Goal: Task Accomplishment & Management: Complete application form

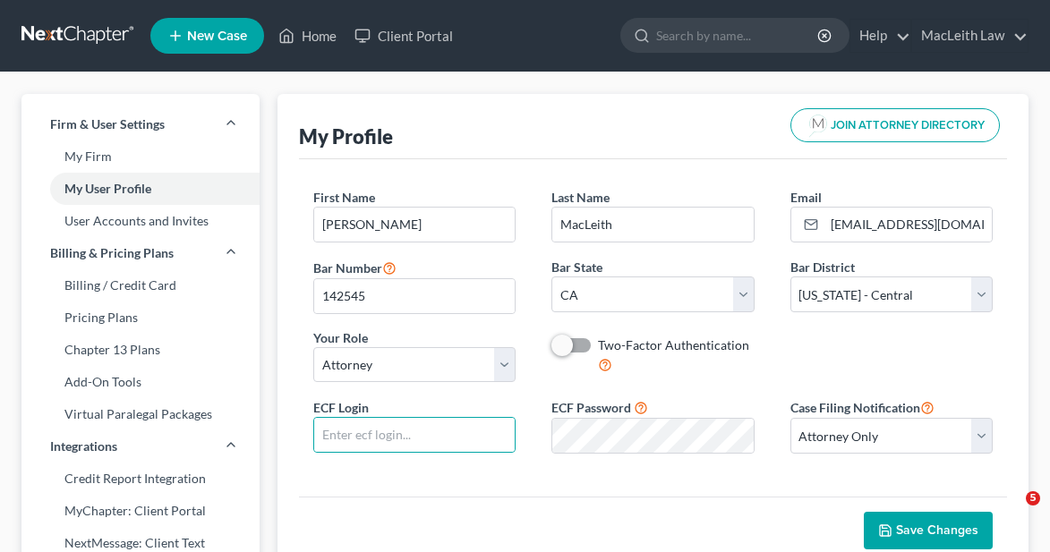
select select "4"
select select "7"
select select "attorney"
select select "0"
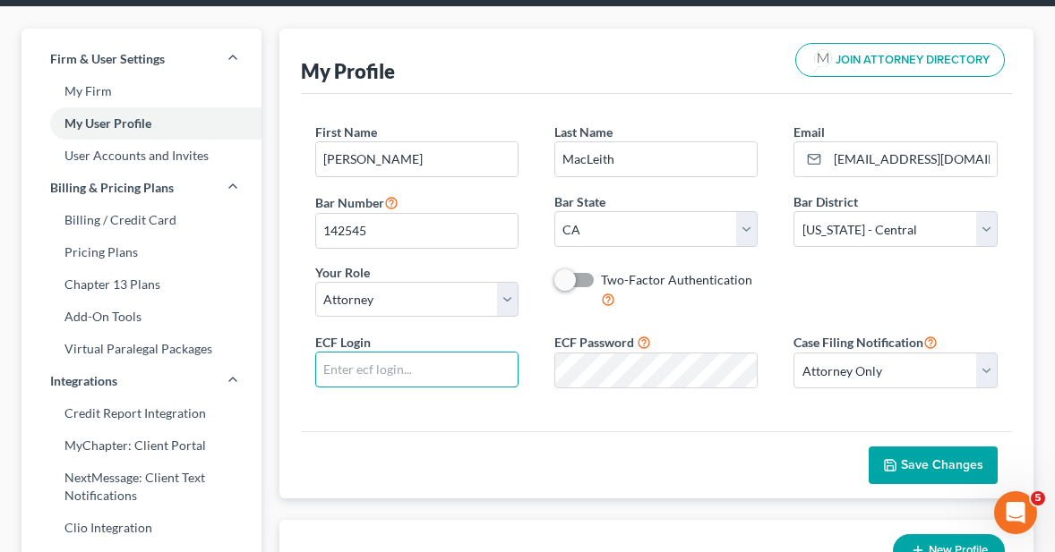
scroll to position [90, 0]
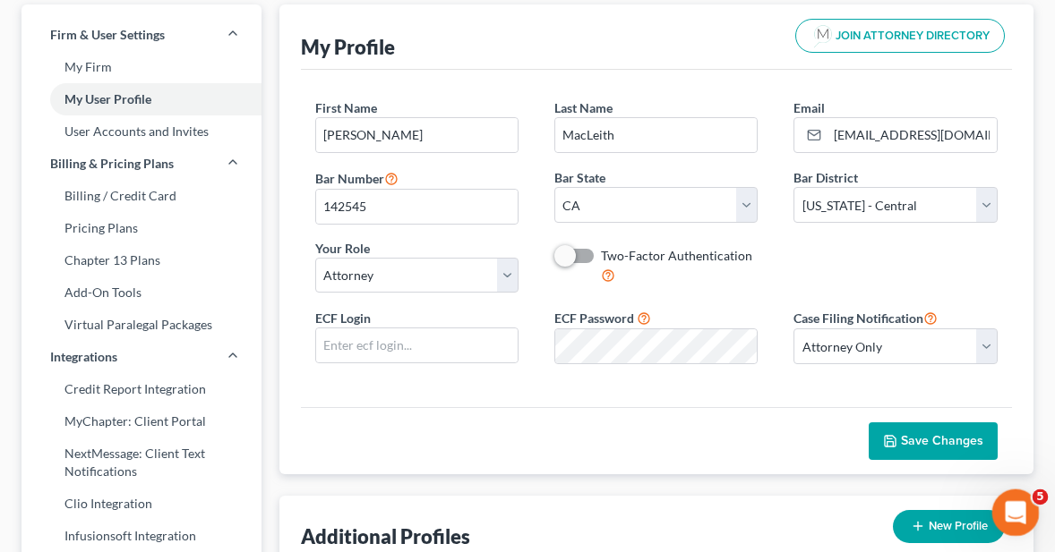
click at [1016, 496] on div "Open Intercom Messenger" at bounding box center [1012, 510] width 59 height 59
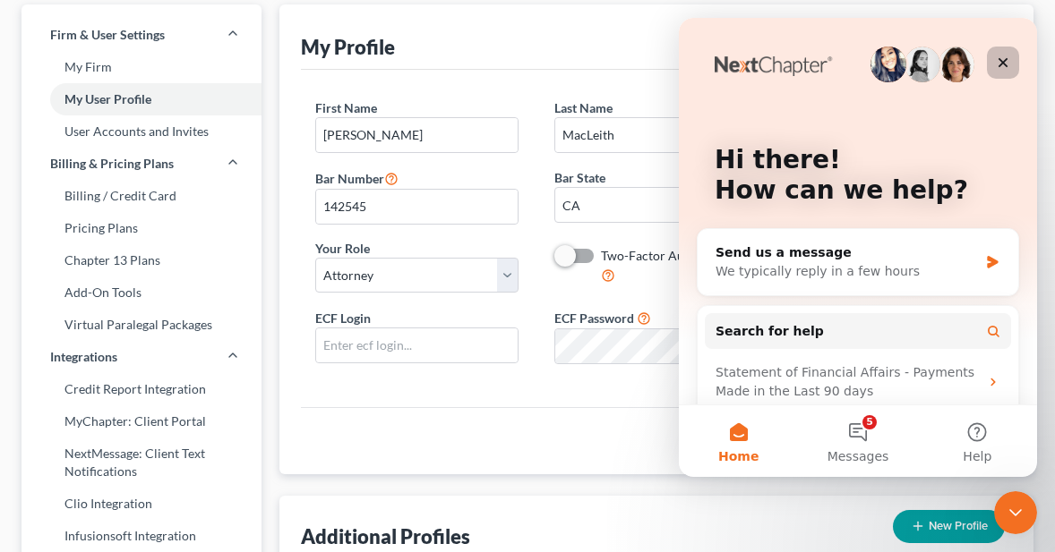
click at [1000, 59] on icon "Close" at bounding box center [1003, 63] width 10 height 10
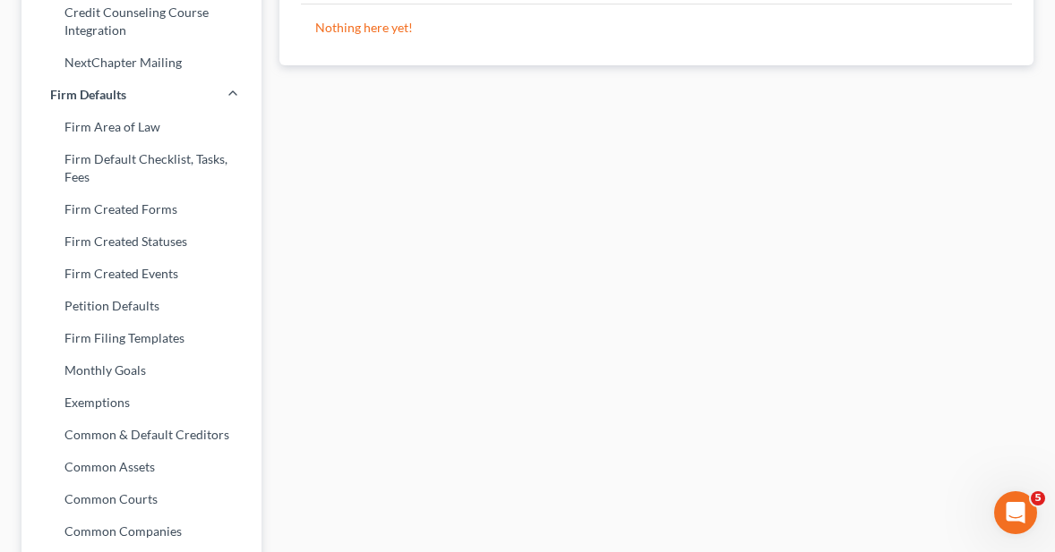
scroll to position [845, 0]
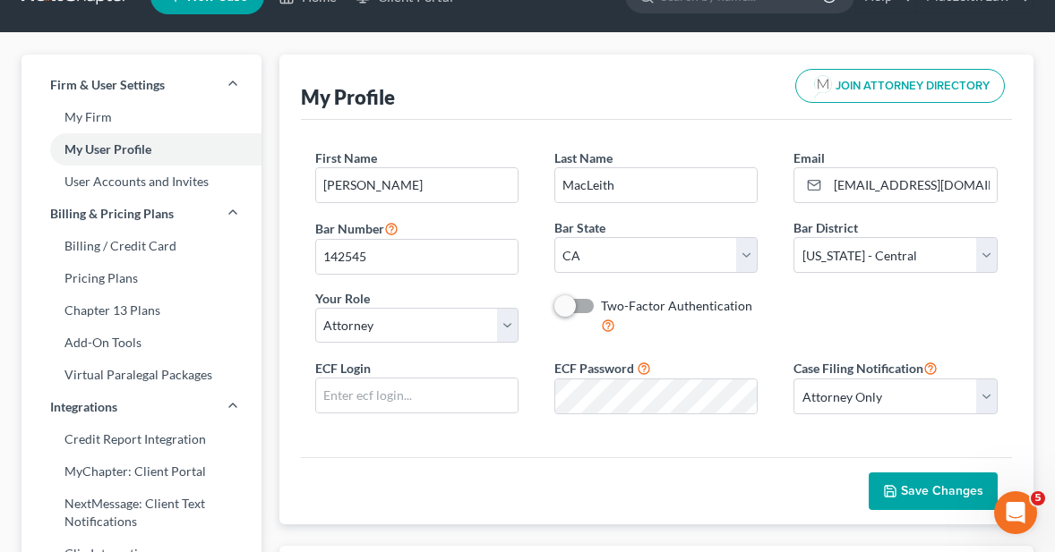
scroll to position [0, 0]
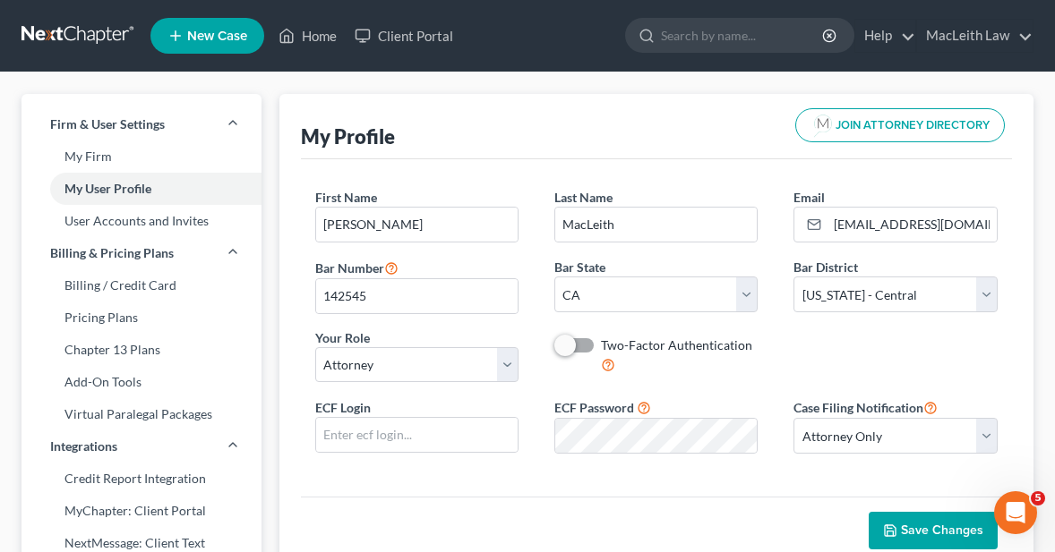
click at [591, 344] on span at bounding box center [575, 345] width 43 height 21
click at [581, 346] on span at bounding box center [575, 345] width 43 height 21
click at [601, 341] on label "Two-Factor Authentication" at bounding box center [679, 356] width 157 height 38
click at [608, 341] on input "Two-Factor Authentication" at bounding box center [614, 343] width 12 height 12
click at [644, 361] on label "Two-Factor Authentication" at bounding box center [679, 356] width 157 height 38
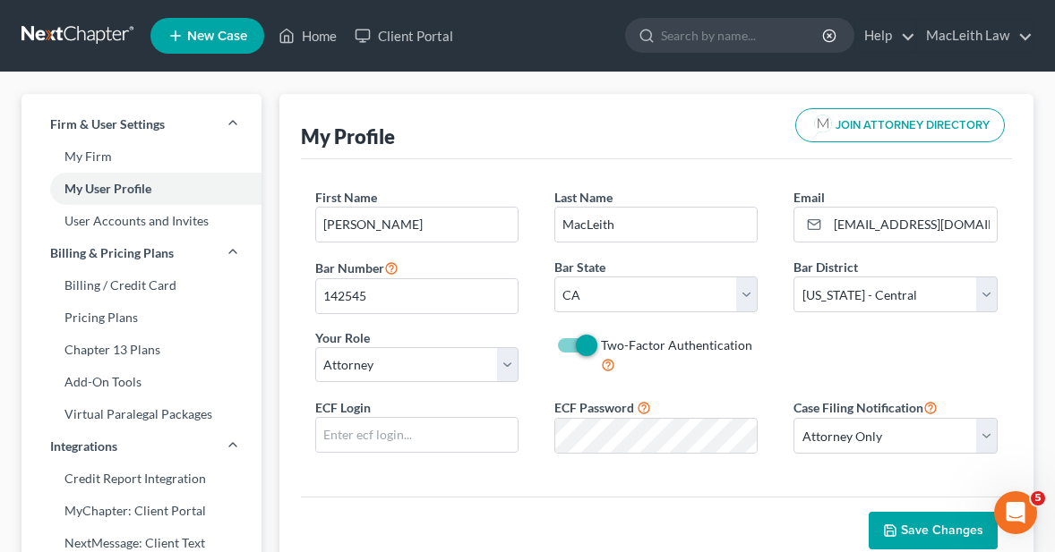
click at [620, 348] on input "Two-Factor Authentication" at bounding box center [614, 343] width 12 height 12
checkbox input "false"
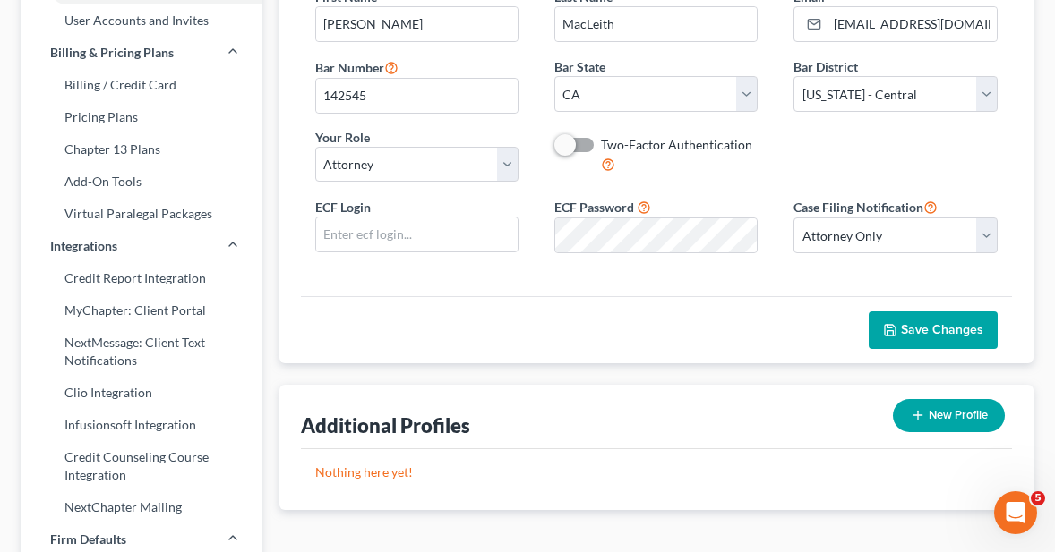
scroll to position [214, 0]
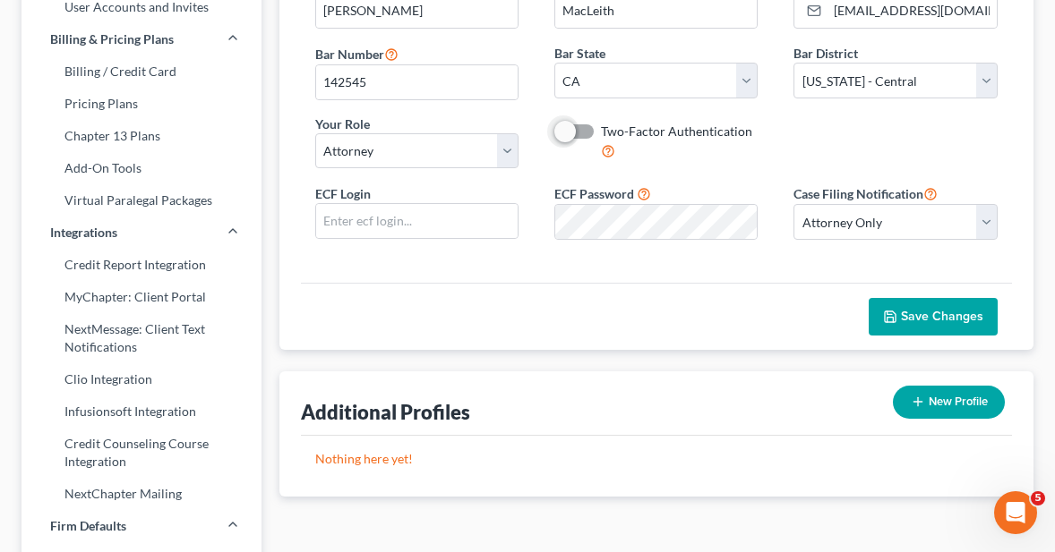
click at [913, 304] on button "Save Changes" at bounding box center [932, 317] width 129 height 38
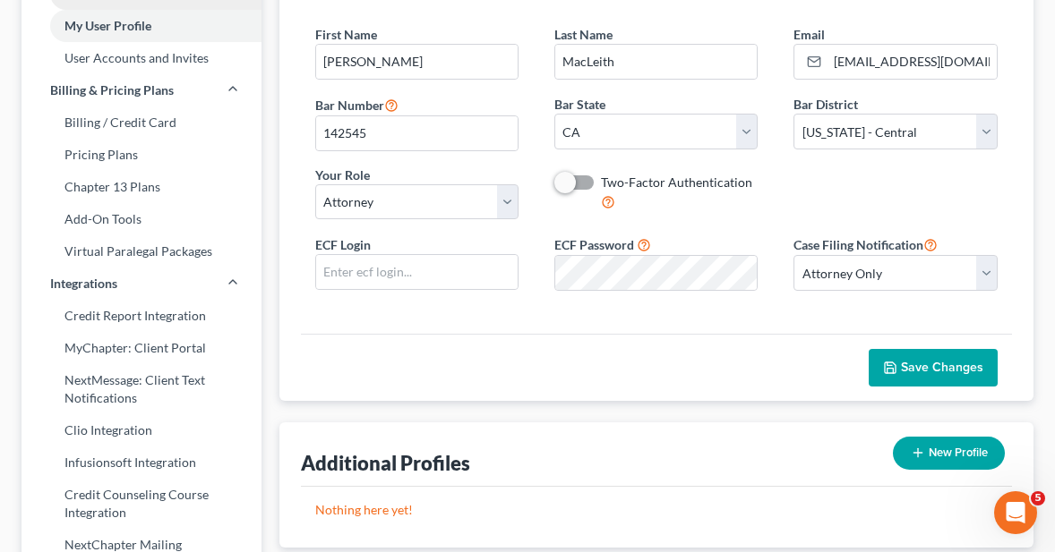
scroll to position [0, 0]
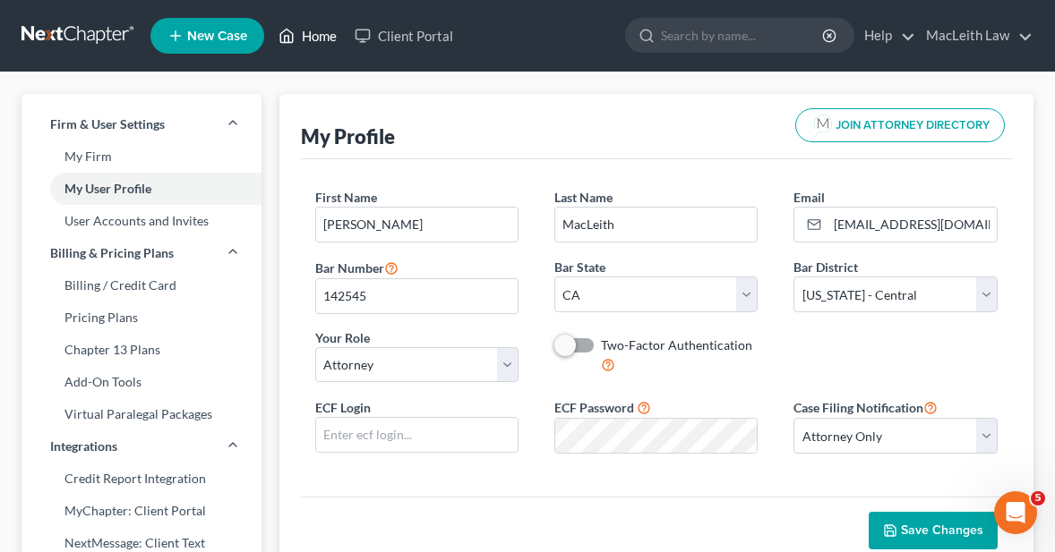
click at [323, 32] on link "Home" at bounding box center [307, 36] width 76 height 32
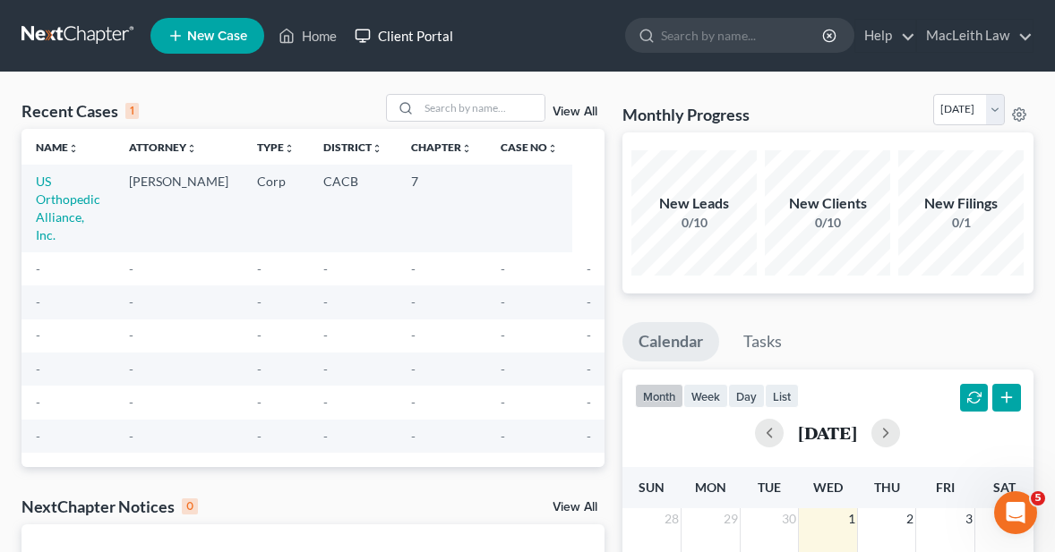
click at [433, 30] on link "Client Portal" at bounding box center [404, 36] width 116 height 32
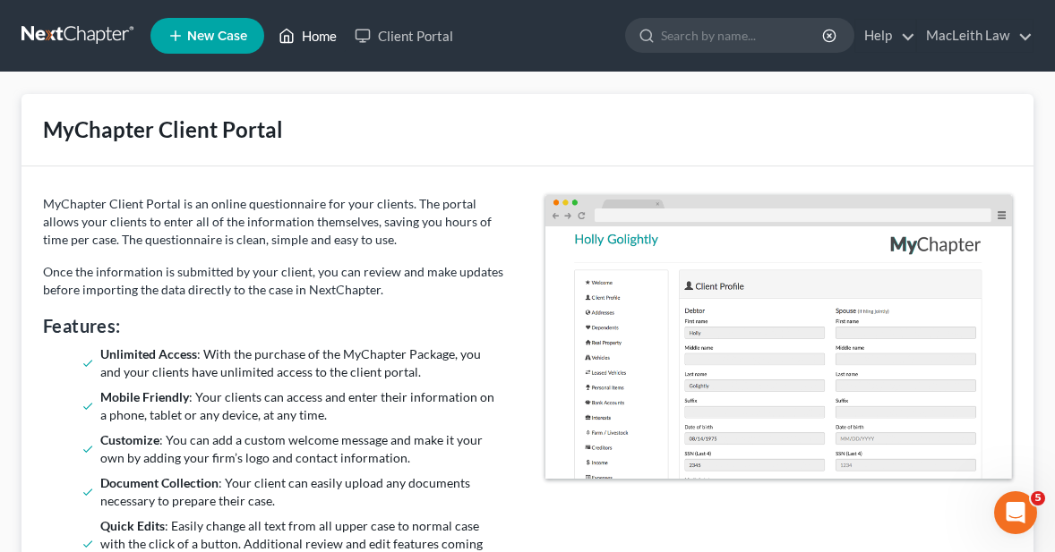
click at [311, 43] on link "Home" at bounding box center [307, 36] width 76 height 32
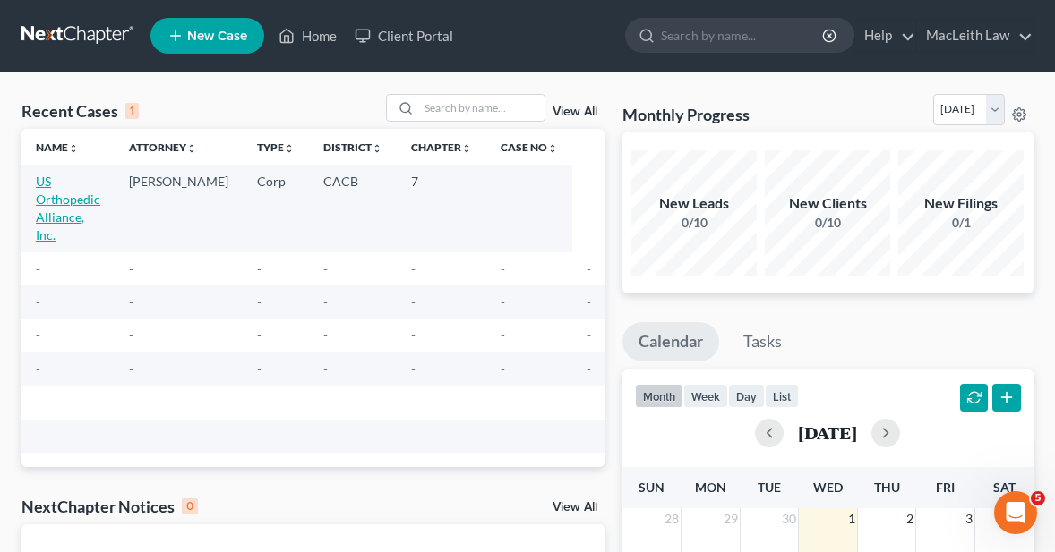
click at [64, 205] on link "US Orthopedic Alliance, Inc." at bounding box center [68, 208] width 64 height 69
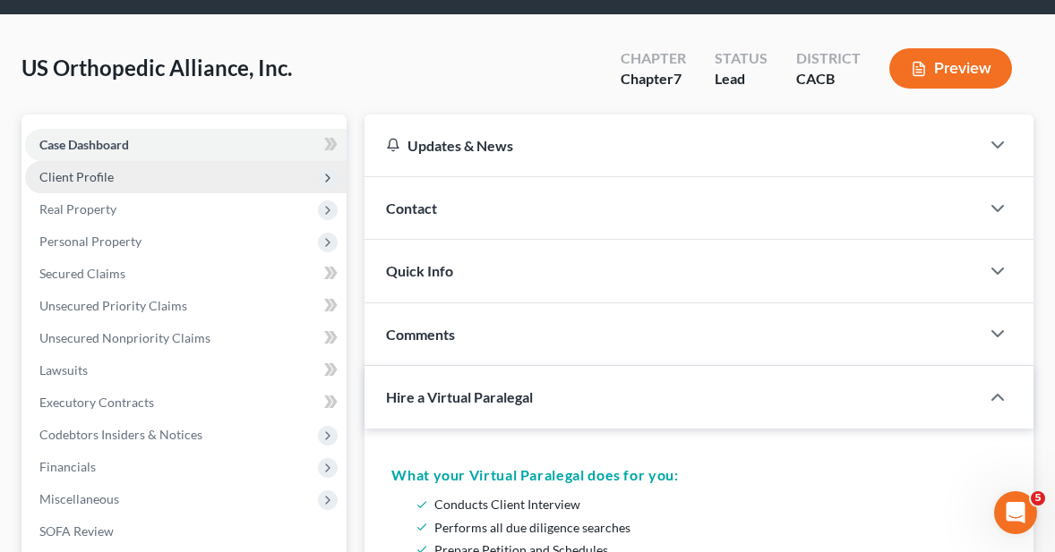
scroll to position [59, 0]
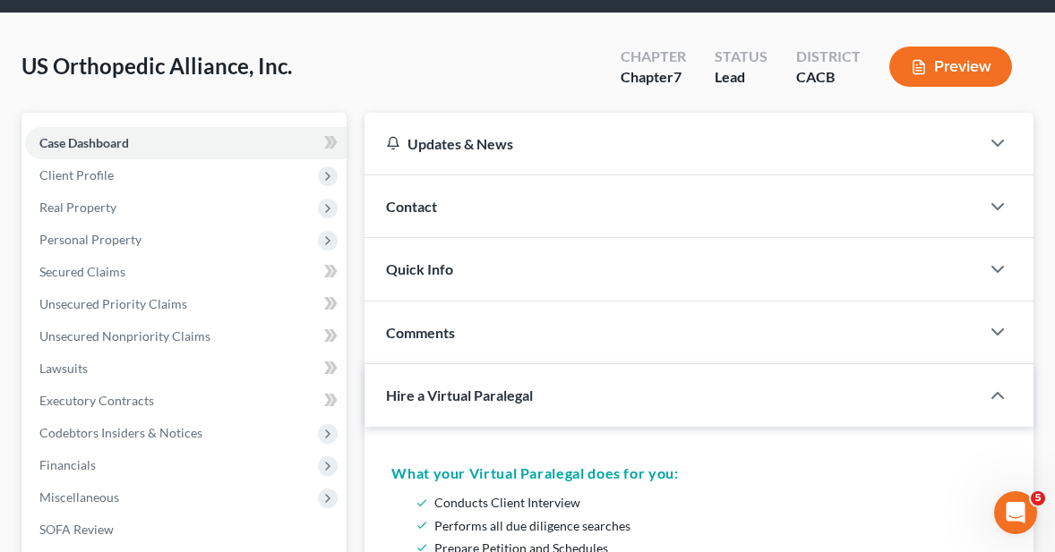
click at [943, 67] on button "Preview" at bounding box center [950, 67] width 123 height 40
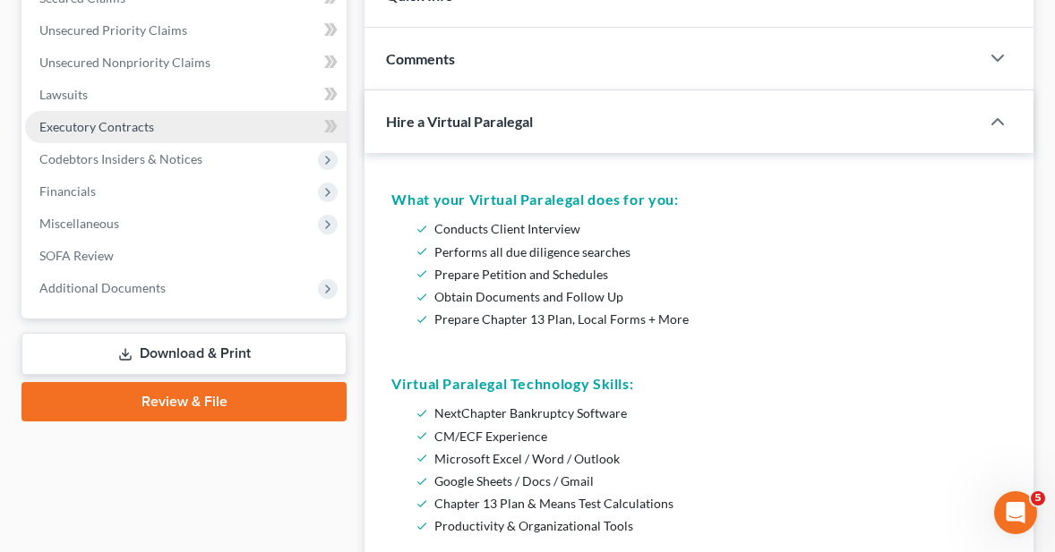
scroll to position [350, 0]
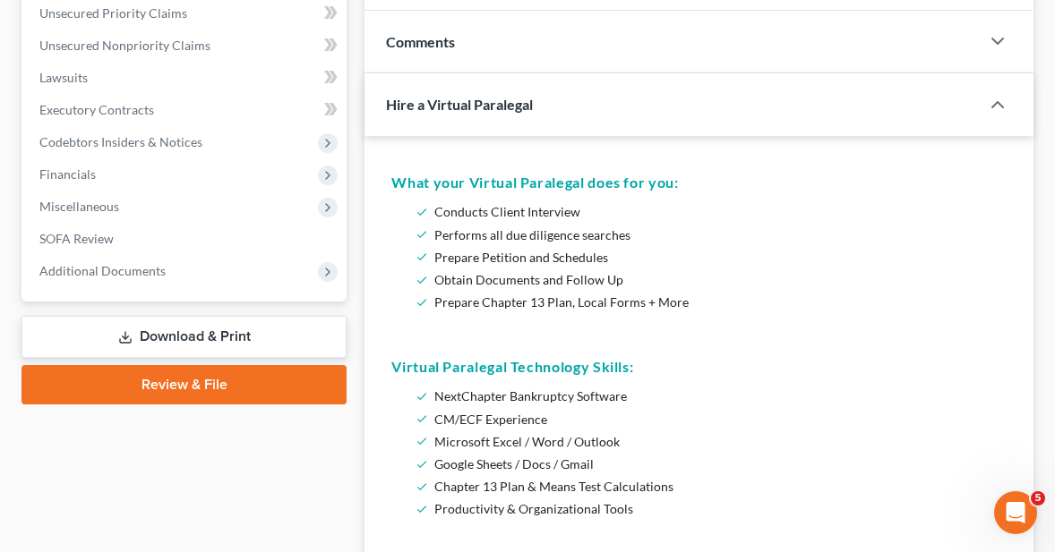
click at [164, 384] on link "Review & File" at bounding box center [183, 384] width 325 height 39
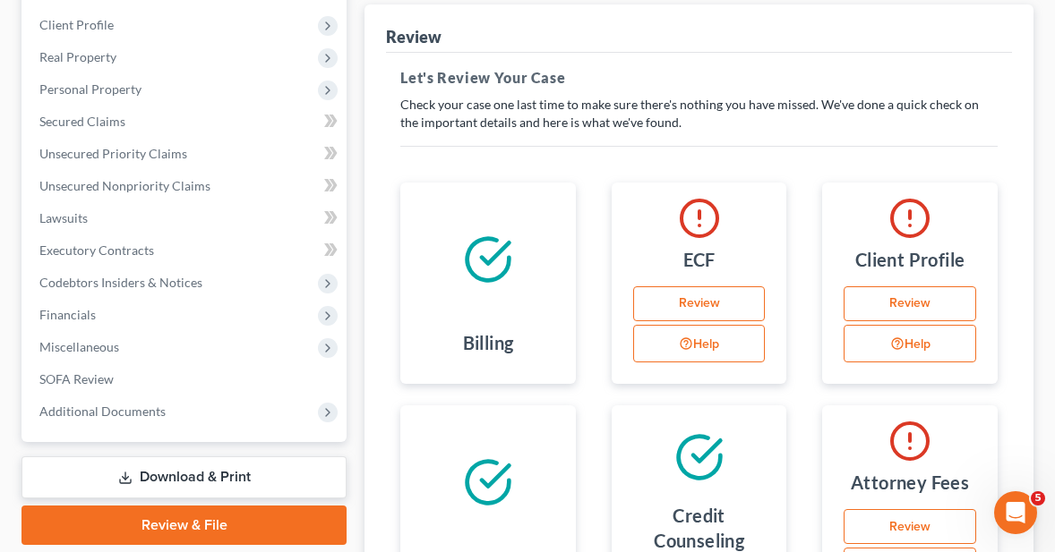
scroll to position [219, 0]
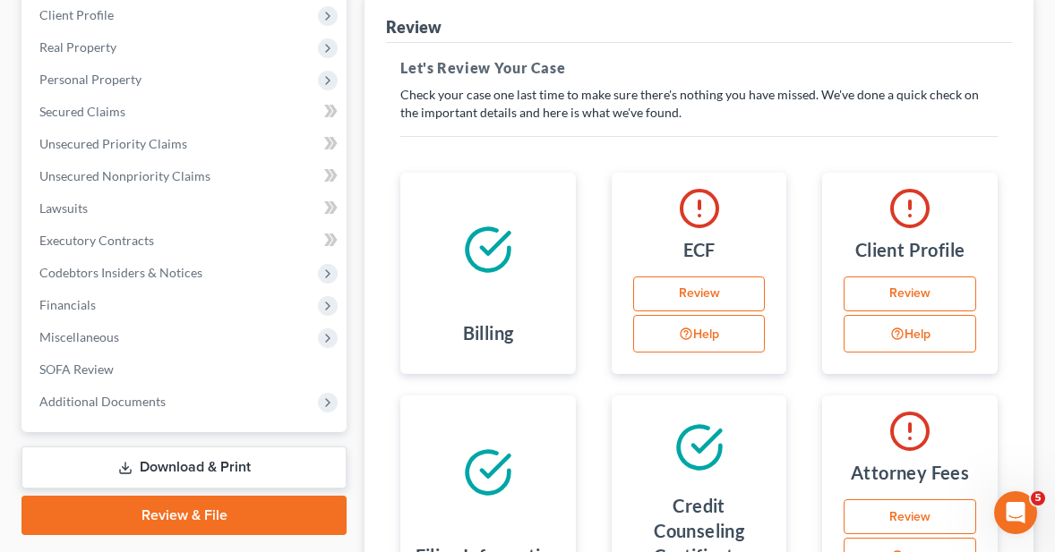
click at [690, 297] on link "Review" at bounding box center [699, 295] width 132 height 36
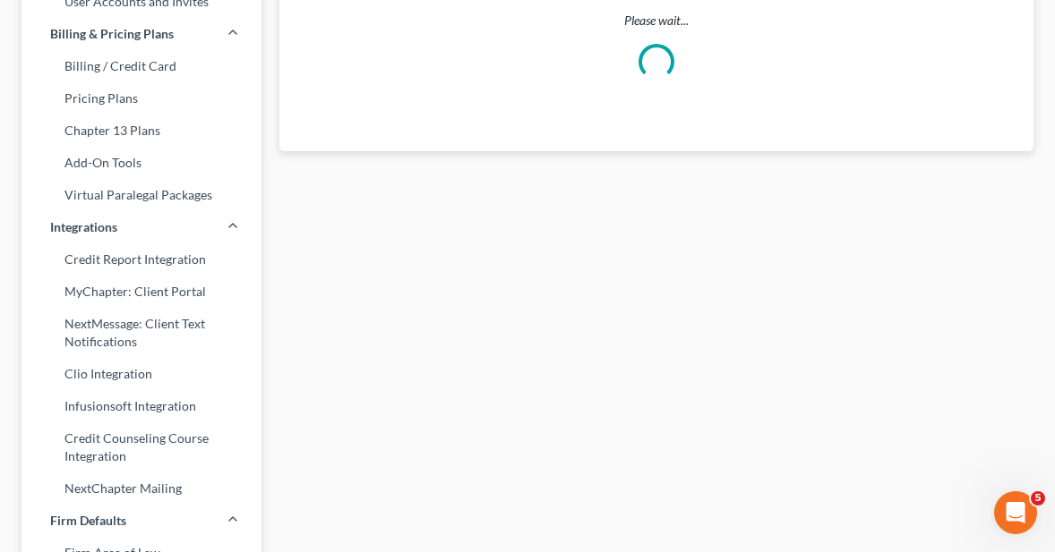
scroll to position [40, 0]
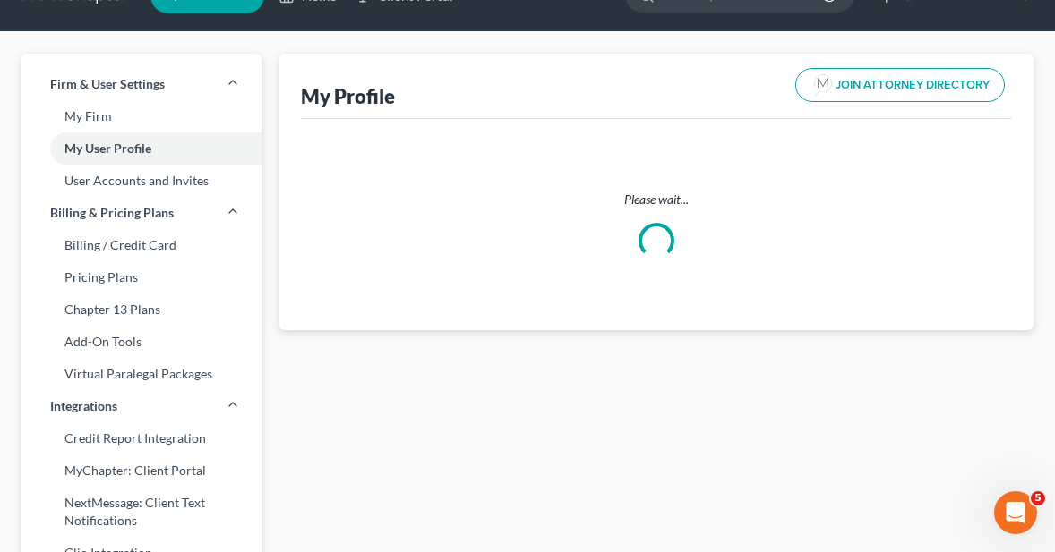
select select "4"
select select "7"
select select "attorney"
select select "0"
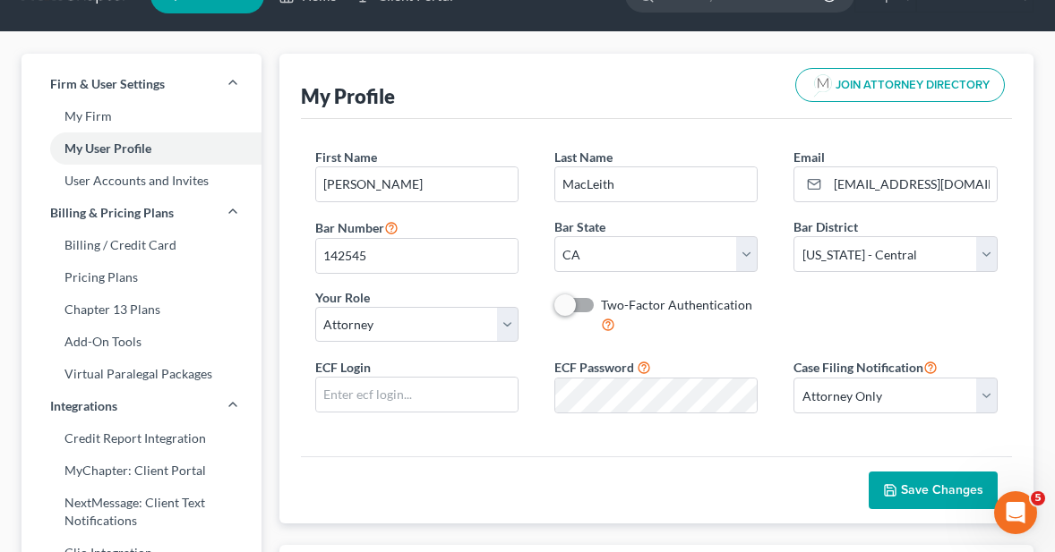
scroll to position [0, 0]
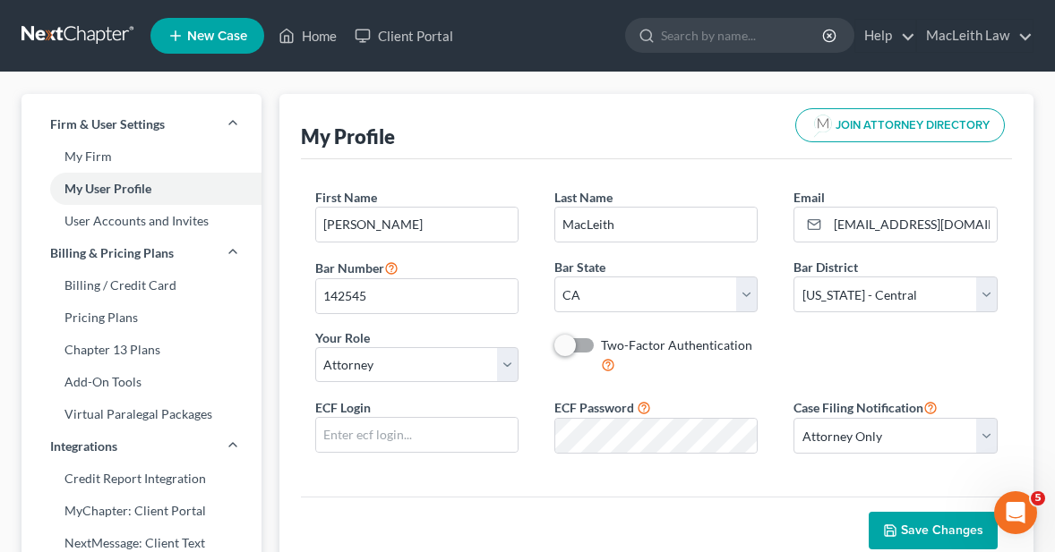
click at [890, 524] on icon "button" at bounding box center [890, 531] width 14 height 14
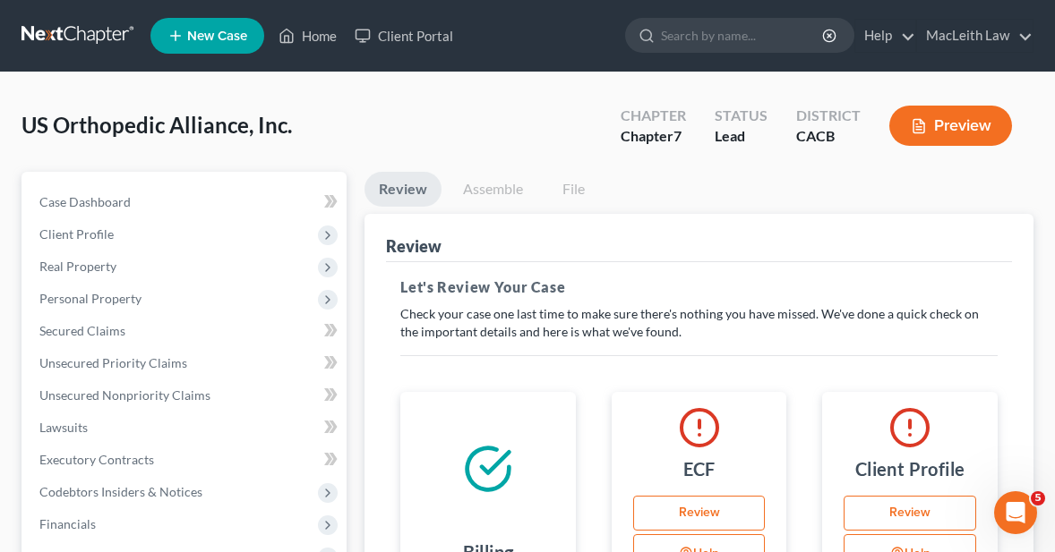
click at [916, 519] on link "Review" at bounding box center [909, 514] width 132 height 36
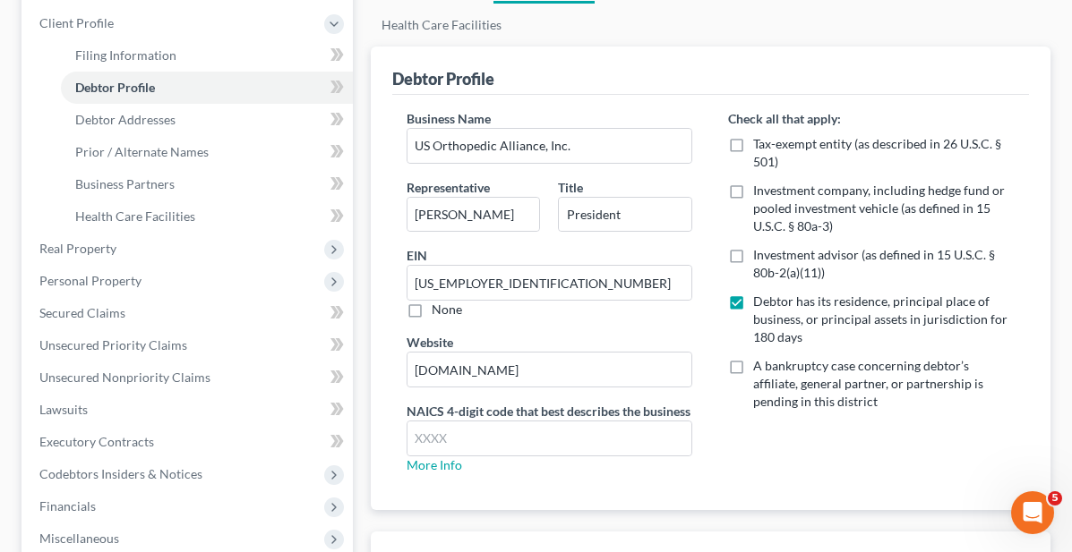
scroll to position [50, 0]
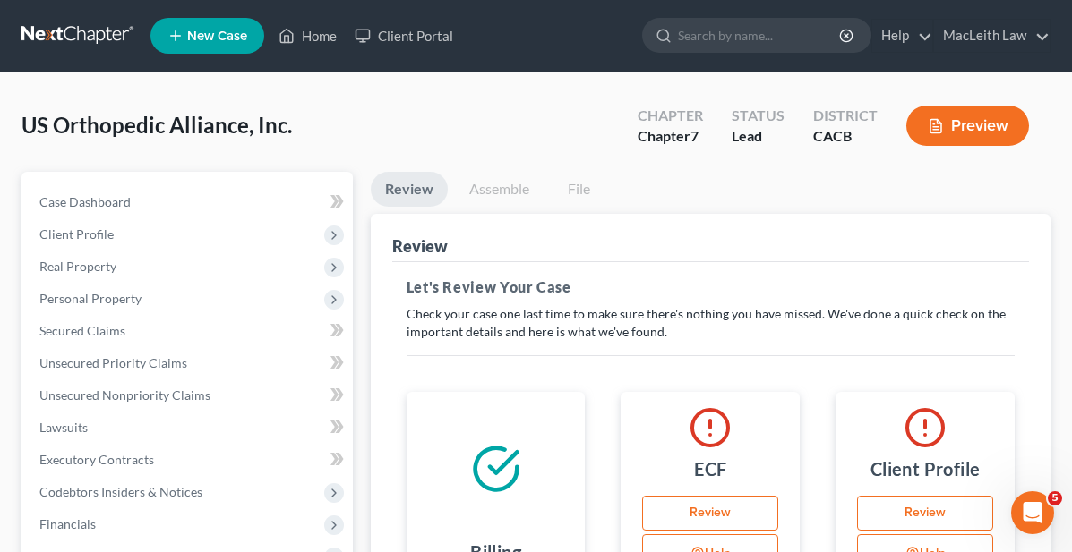
click at [406, 321] on p "Check your case one last time to make sure there's nothing you have missed. We'…" at bounding box center [710, 323] width 608 height 36
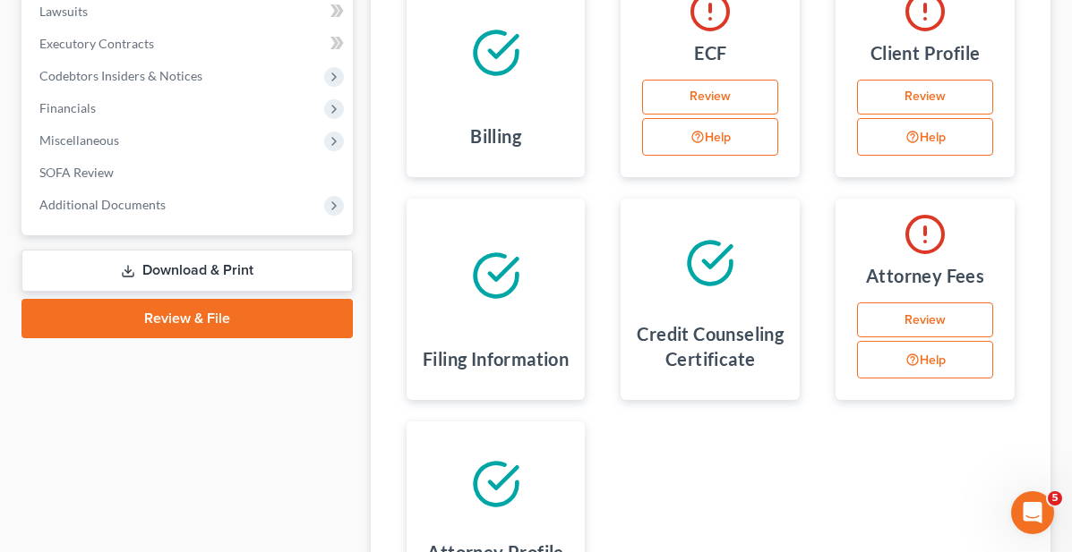
scroll to position [418, 0]
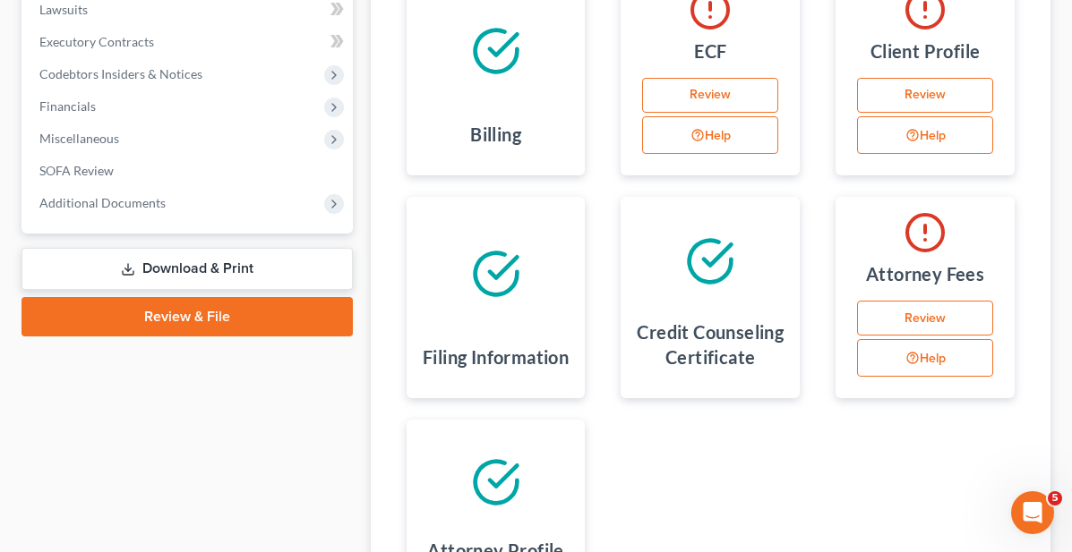
click at [857, 320] on link "Review" at bounding box center [925, 319] width 136 height 36
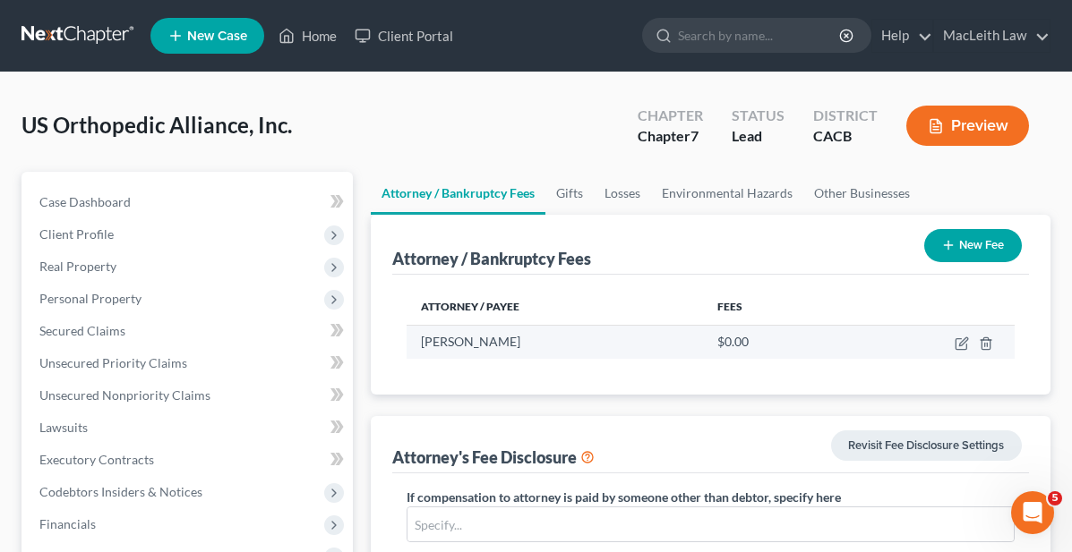
click at [717, 336] on span "$0.00" at bounding box center [732, 341] width 31 height 15
click at [717, 340] on div "$0.00" at bounding box center [772, 342] width 110 height 18
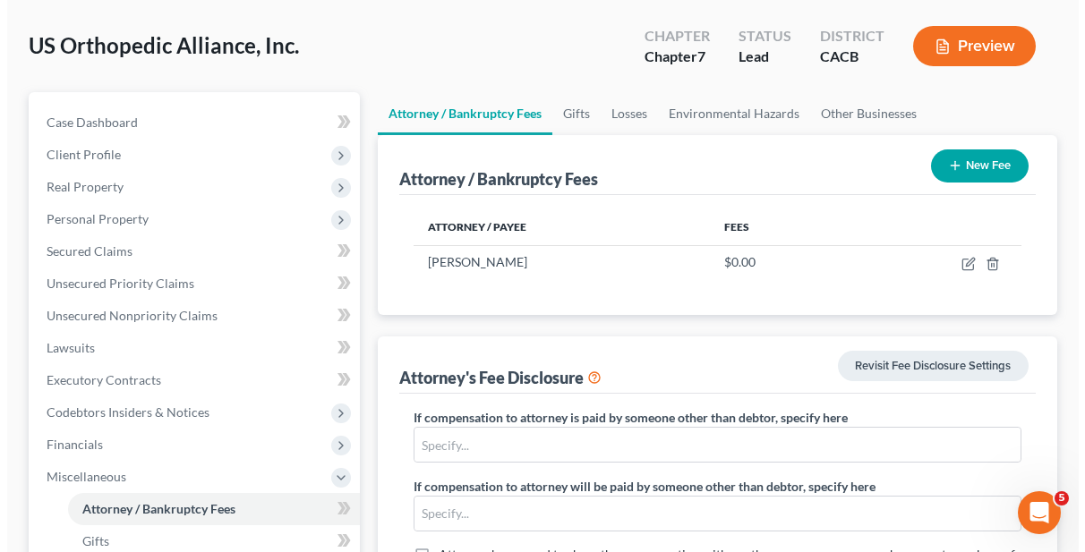
scroll to position [42, 0]
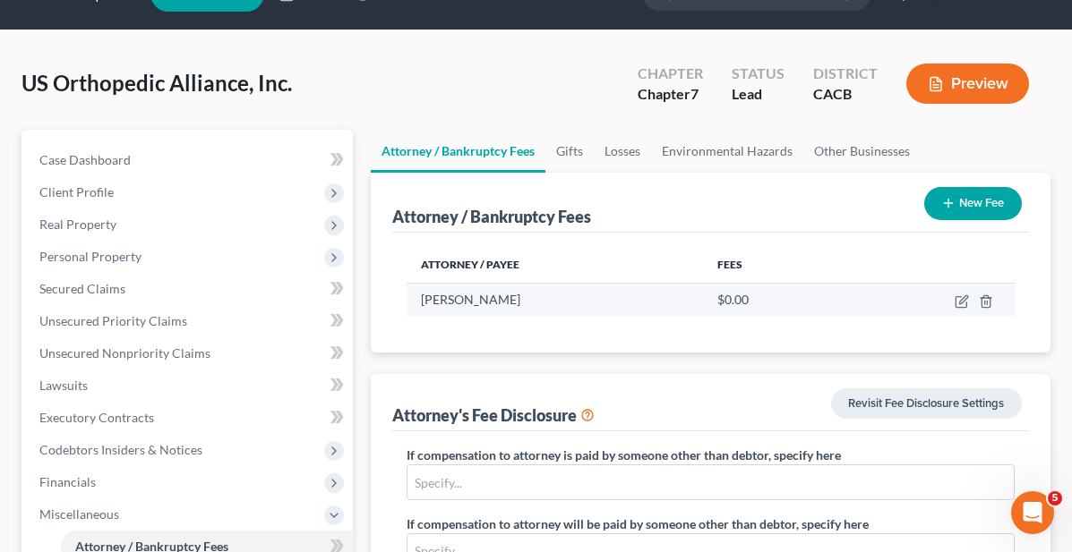
click at [717, 304] on span "$0.00" at bounding box center [732, 299] width 31 height 15
click at [965, 299] on icon "button" at bounding box center [961, 302] width 14 height 14
select select "4"
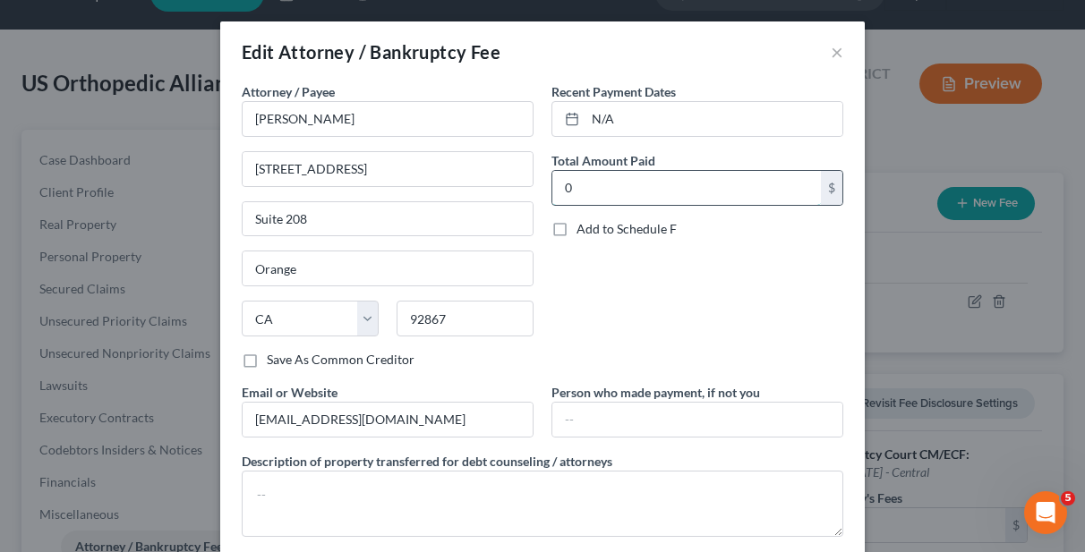
click at [611, 199] on input "0" at bounding box center [686, 188] width 269 height 34
type input "1"
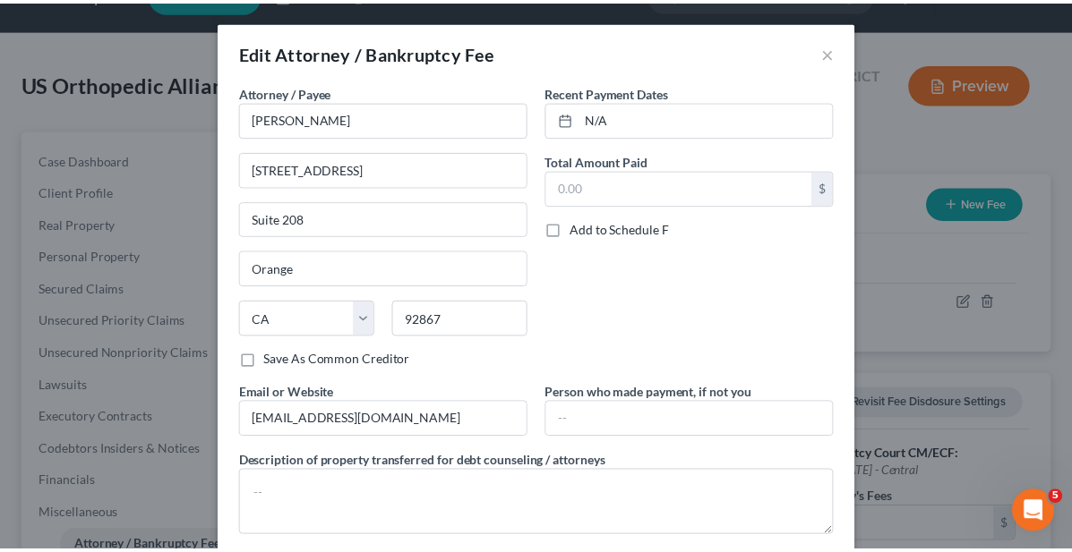
scroll to position [97, 0]
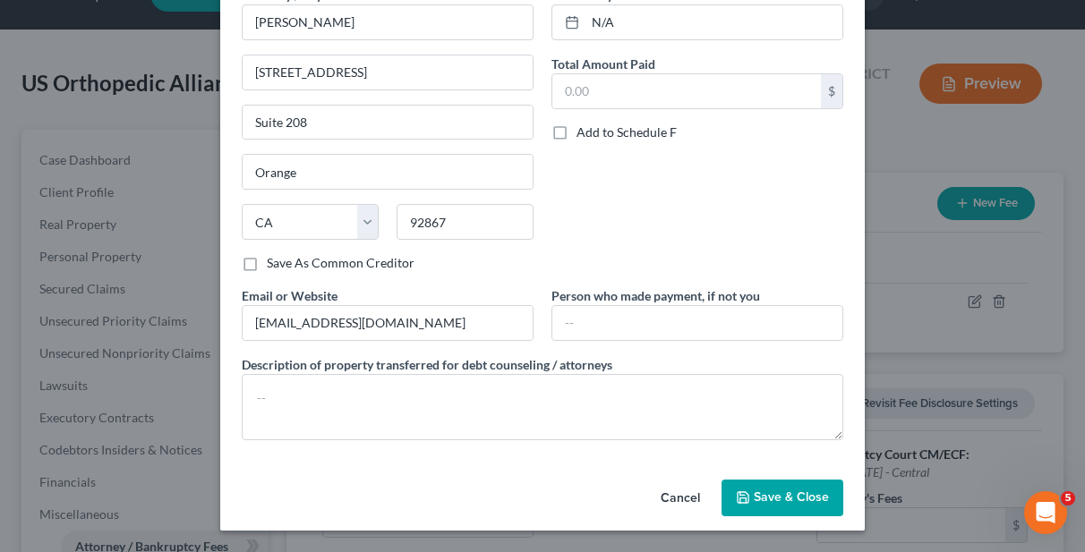
click at [770, 496] on span "Save & Close" at bounding box center [791, 498] width 75 height 15
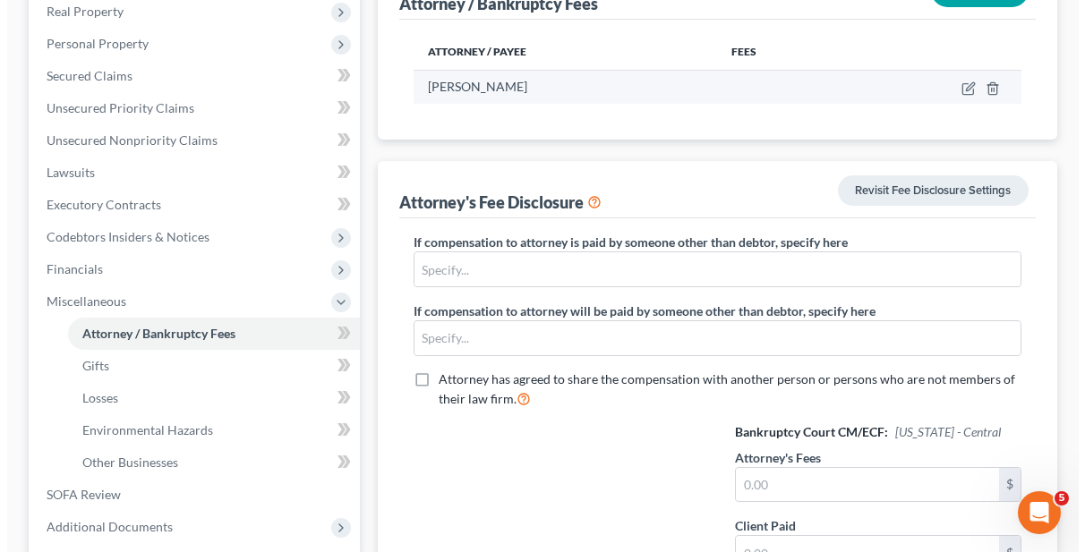
scroll to position [257, 0]
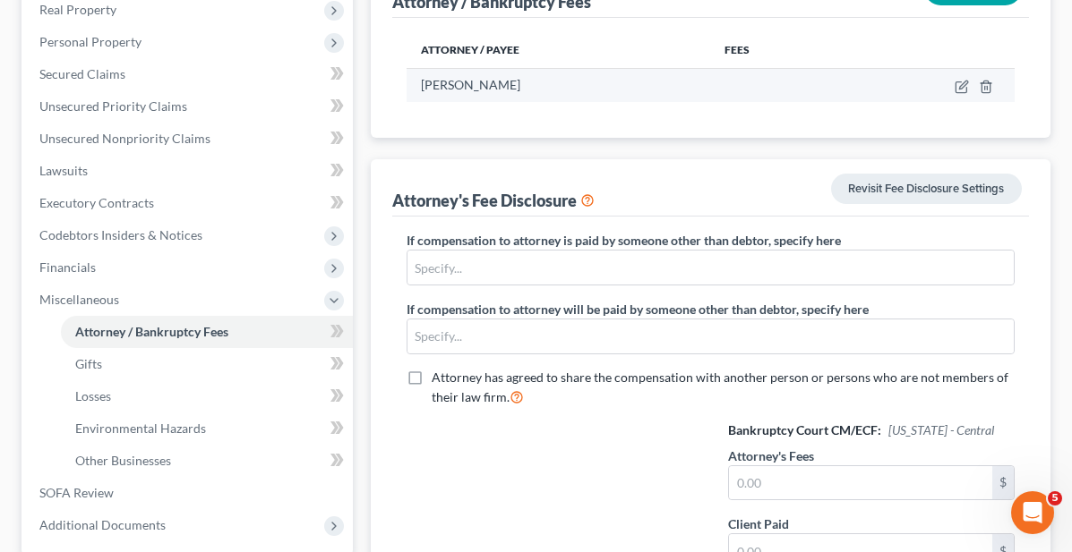
click at [710, 80] on td at bounding box center [774, 85] width 128 height 34
click at [961, 83] on icon "button" at bounding box center [961, 87] width 14 height 14
select select "4"
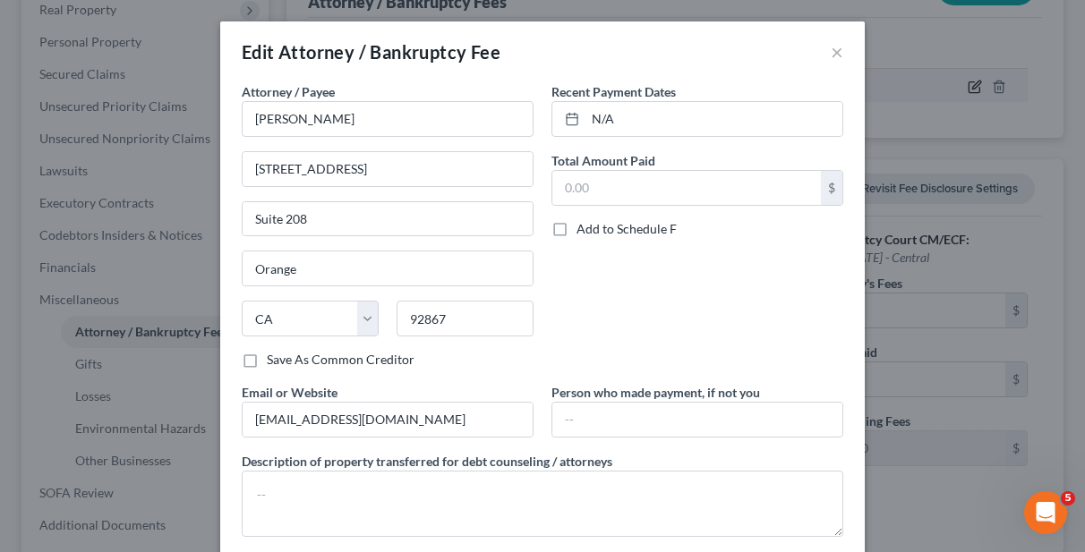
click at [961, 83] on div "Edit Attorney / Bankruptcy Fee × Attorney / Payee * [PERSON_NAME] [STREET_ADDRE…" at bounding box center [542, 276] width 1085 height 552
click at [608, 184] on input "text" at bounding box center [686, 188] width 269 height 34
type input "1,000"
click at [577, 235] on label "Add to Schedule F" at bounding box center [627, 229] width 100 height 18
click at [584, 232] on input "Add to Schedule F" at bounding box center [590, 226] width 12 height 12
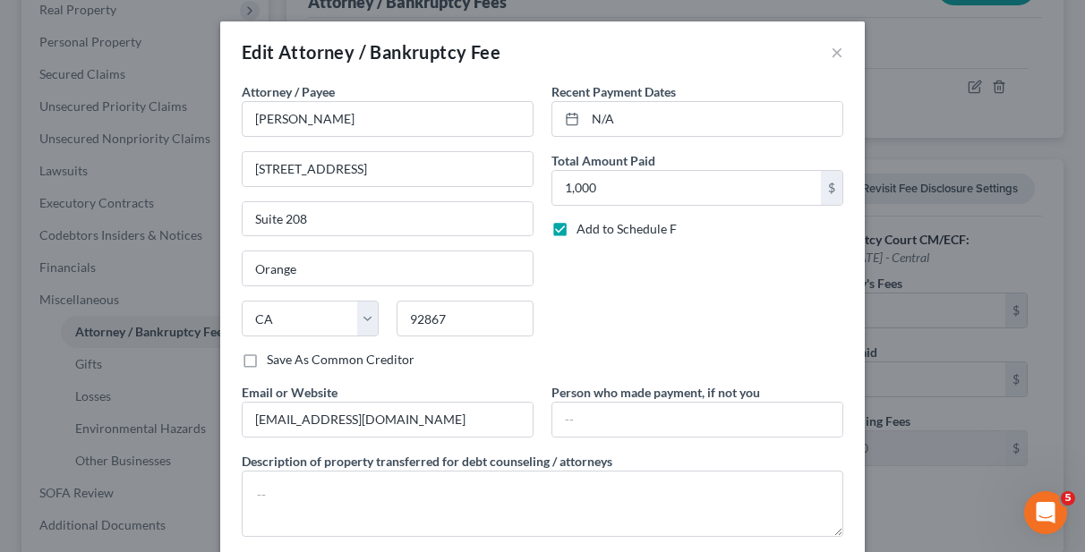
click at [577, 228] on label "Add to Schedule F" at bounding box center [627, 229] width 100 height 18
click at [584, 228] on input "Add to Schedule F" at bounding box center [590, 226] width 12 height 12
click at [577, 228] on label "Add to Schedule F" at bounding box center [627, 229] width 100 height 18
click at [584, 228] on input "Add to Schedule F" at bounding box center [590, 226] width 12 height 12
click at [577, 229] on label "Add to Schedule F" at bounding box center [627, 229] width 100 height 18
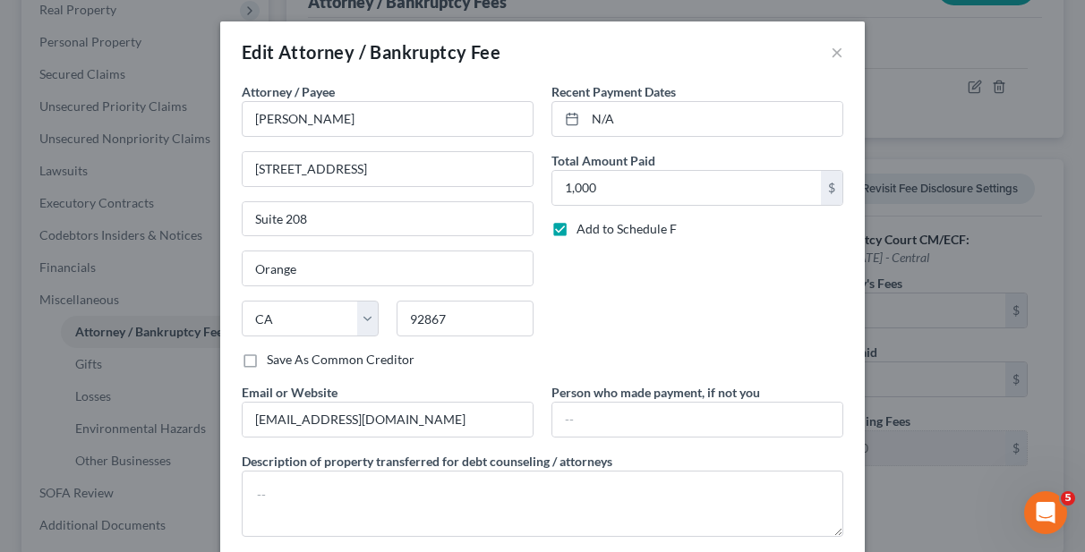
click at [584, 229] on input "Add to Schedule F" at bounding box center [590, 226] width 12 height 12
click at [577, 229] on label "Add to Schedule F" at bounding box center [627, 229] width 100 height 18
click at [584, 229] on input "Add to Schedule F" at bounding box center [590, 226] width 12 height 12
click at [577, 229] on label "Add to Schedule F" at bounding box center [627, 229] width 100 height 18
click at [584, 229] on input "Add to Schedule F" at bounding box center [590, 226] width 12 height 12
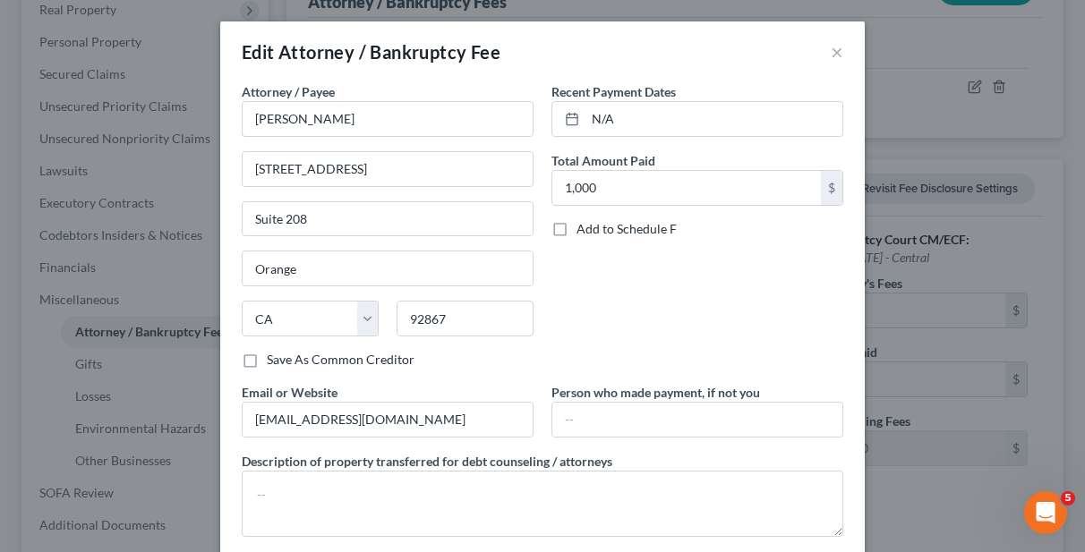
click at [577, 229] on label "Add to Schedule F" at bounding box center [627, 229] width 100 height 18
click at [584, 229] on input "Add to Schedule F" at bounding box center [590, 226] width 12 height 12
click at [577, 229] on label "Add to Schedule F" at bounding box center [627, 229] width 100 height 18
click at [584, 229] on input "Add to Schedule F" at bounding box center [590, 226] width 12 height 12
click at [692, 220] on div "Add to Schedule F" at bounding box center [697, 229] width 292 height 18
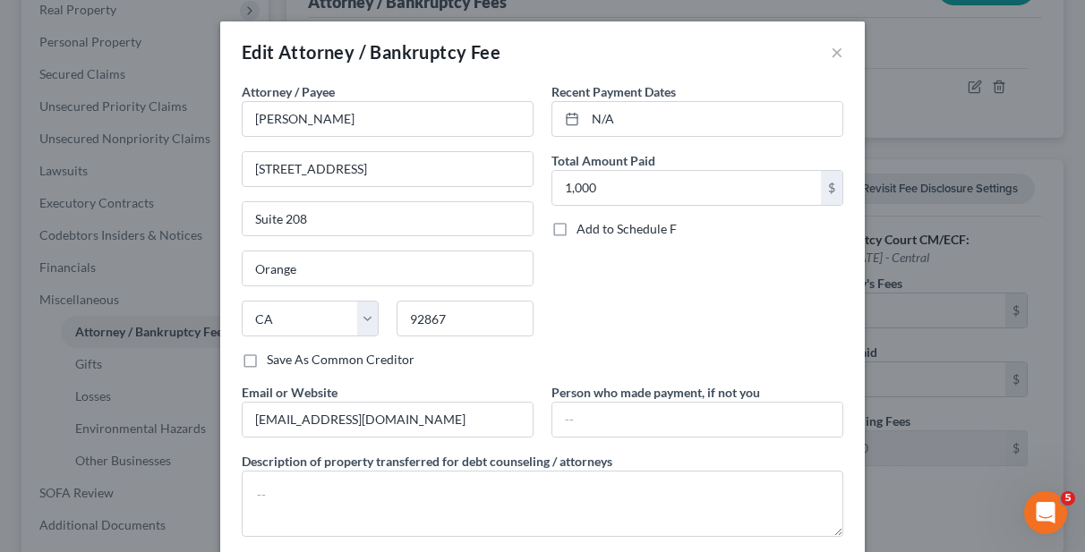
click at [577, 227] on label "Add to Schedule F" at bounding box center [627, 229] width 100 height 18
click at [584, 227] on input "Add to Schedule F" at bounding box center [590, 226] width 12 height 12
click at [577, 222] on label "Add to Schedule F" at bounding box center [627, 229] width 100 height 18
click at [584, 222] on input "Add to Schedule F" at bounding box center [590, 226] width 12 height 12
click at [577, 229] on label "Add to Schedule F" at bounding box center [627, 229] width 100 height 18
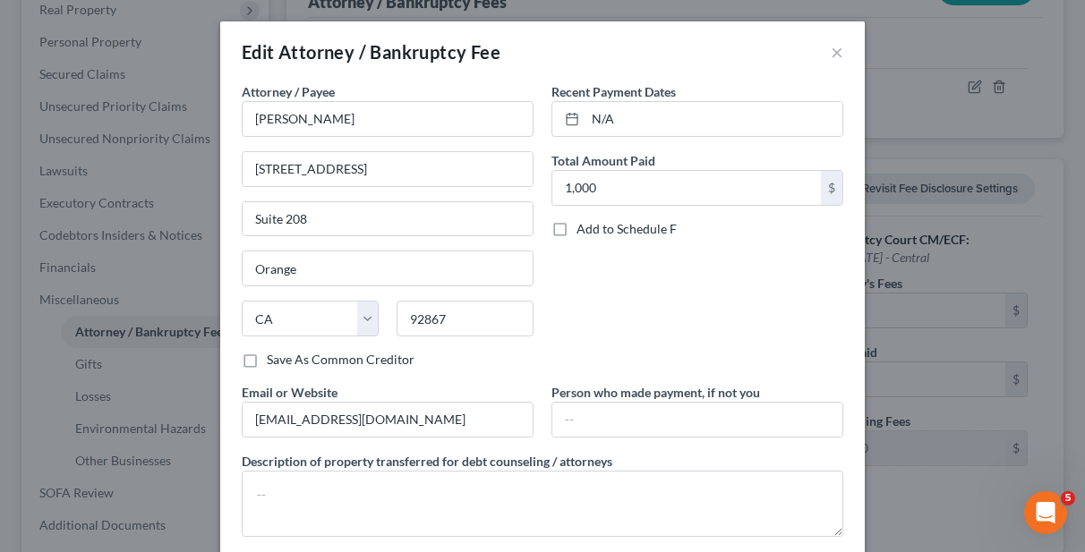
click at [584, 229] on input "Add to Schedule F" at bounding box center [590, 226] width 12 height 12
checkbox input "true"
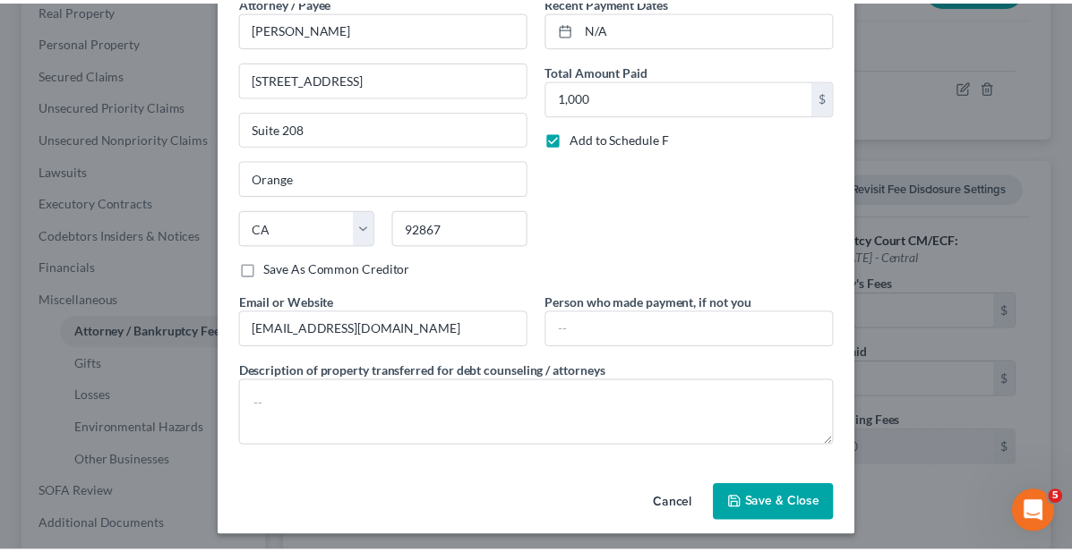
scroll to position [97, 0]
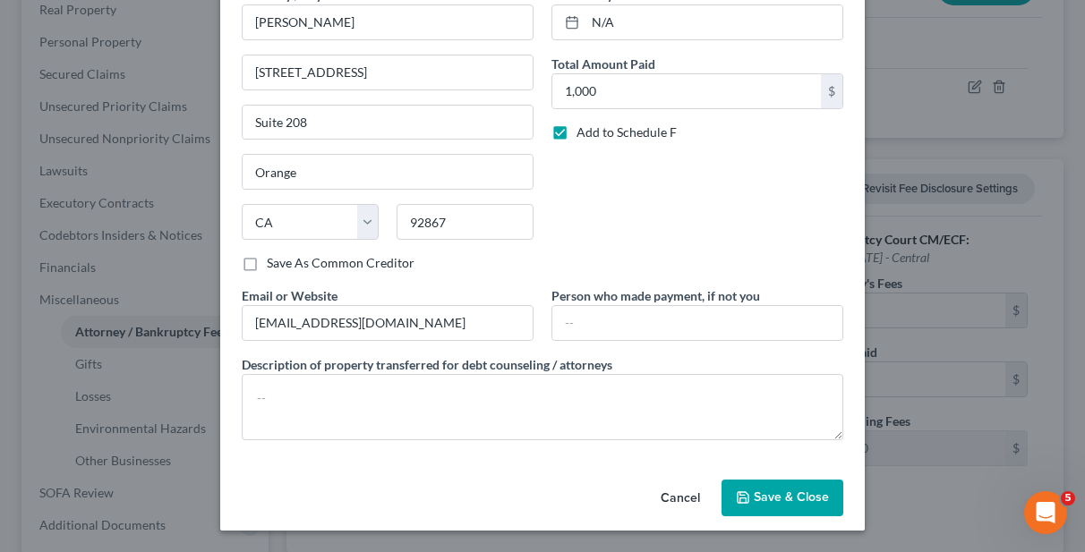
click at [769, 506] on button "Save & Close" at bounding box center [783, 499] width 122 height 38
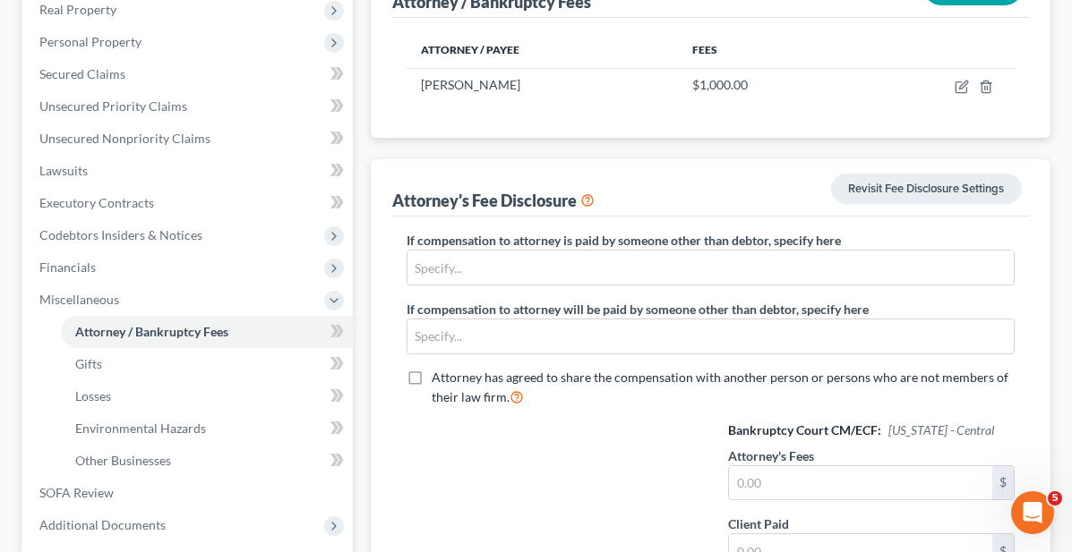
drag, startPoint x: 1055, startPoint y: 184, endPoint x: 1062, endPoint y: 197, distance: 15.2
click at [1049, 197] on div "US Orthopedic Alliance, Inc. Upgraded Chapter Chapter 7 Status Lead District CA…" at bounding box center [536, 292] width 1072 height 952
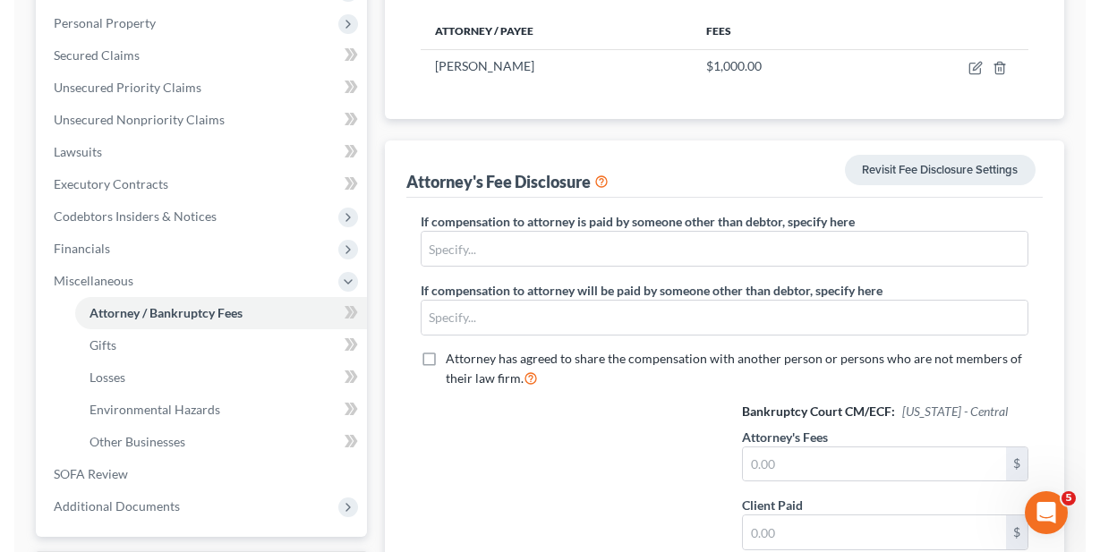
scroll to position [297, 0]
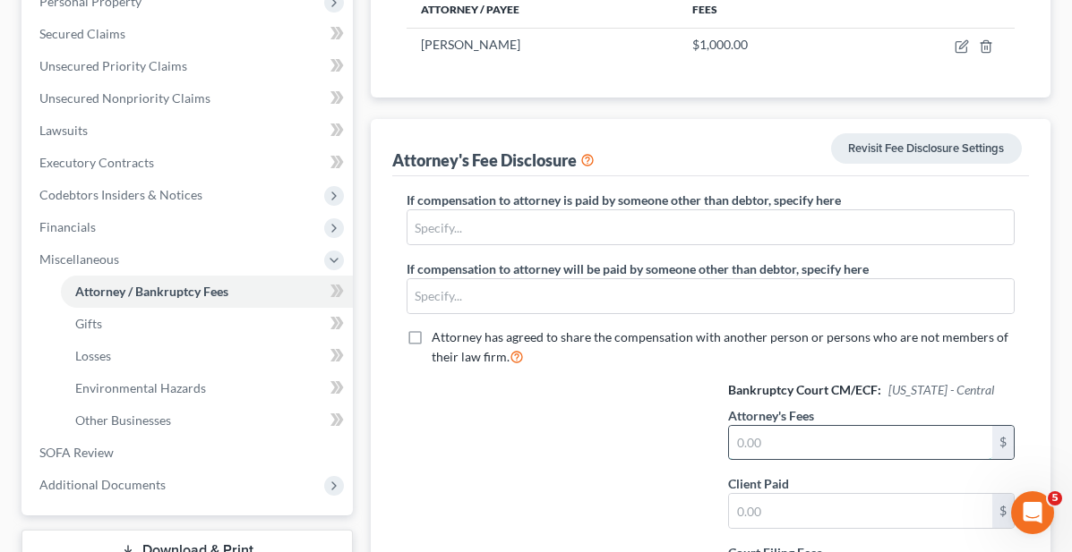
click at [884, 426] on input "text" at bounding box center [860, 443] width 263 height 34
type input "1,000"
click at [863, 494] on input "text" at bounding box center [860, 511] width 263 height 34
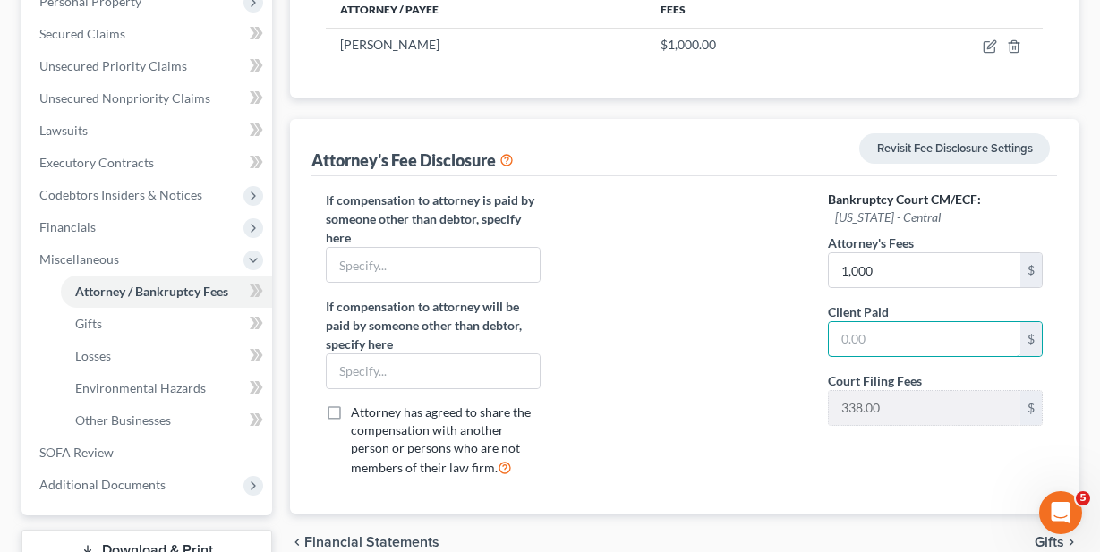
scroll to position [432, 0]
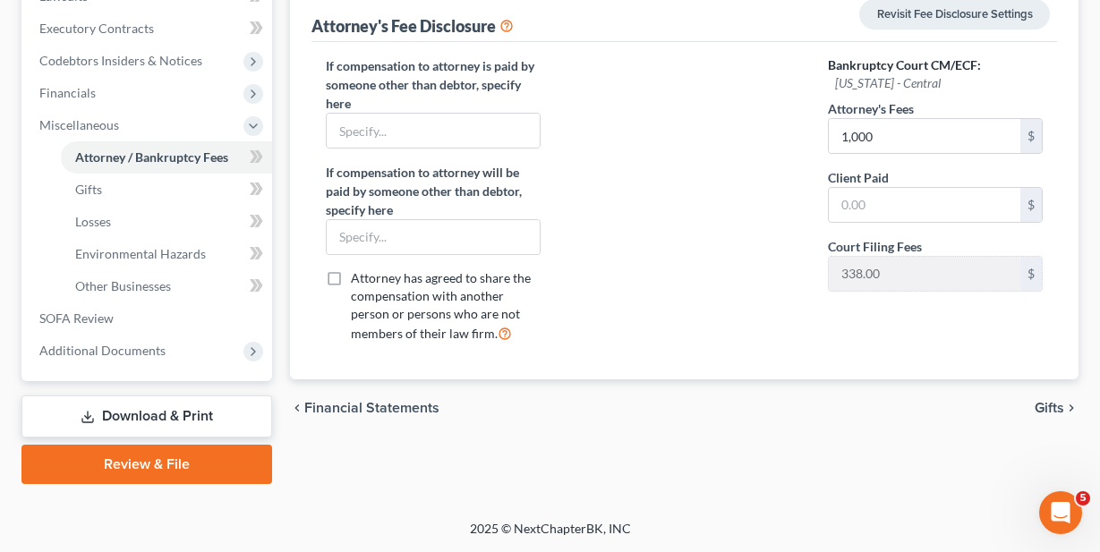
click at [176, 455] on link "Review & File" at bounding box center [146, 464] width 251 height 39
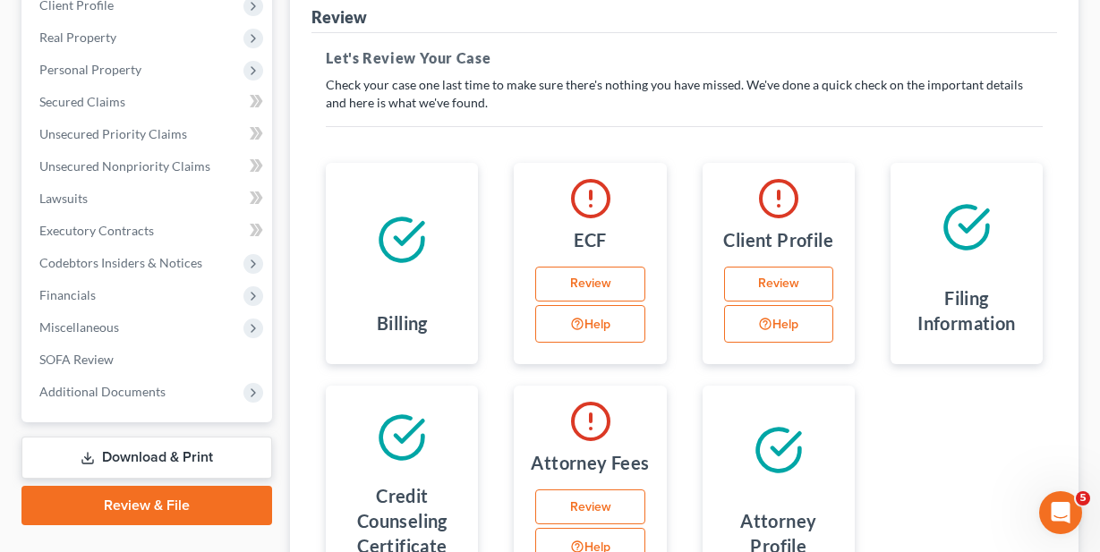
scroll to position [228, 0]
click at [788, 278] on link "Review" at bounding box center [778, 286] width 109 height 36
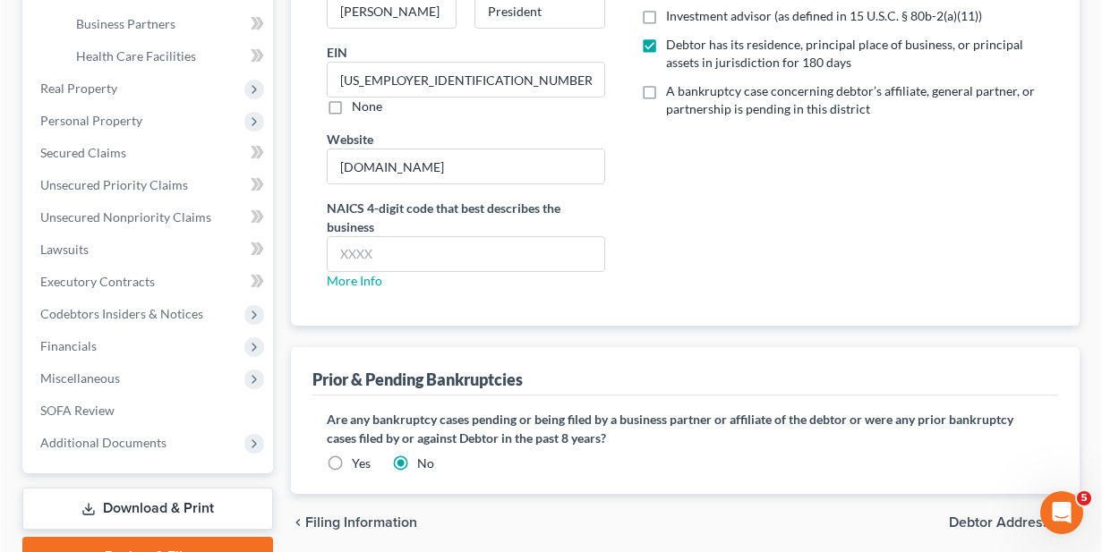
scroll to position [372, 0]
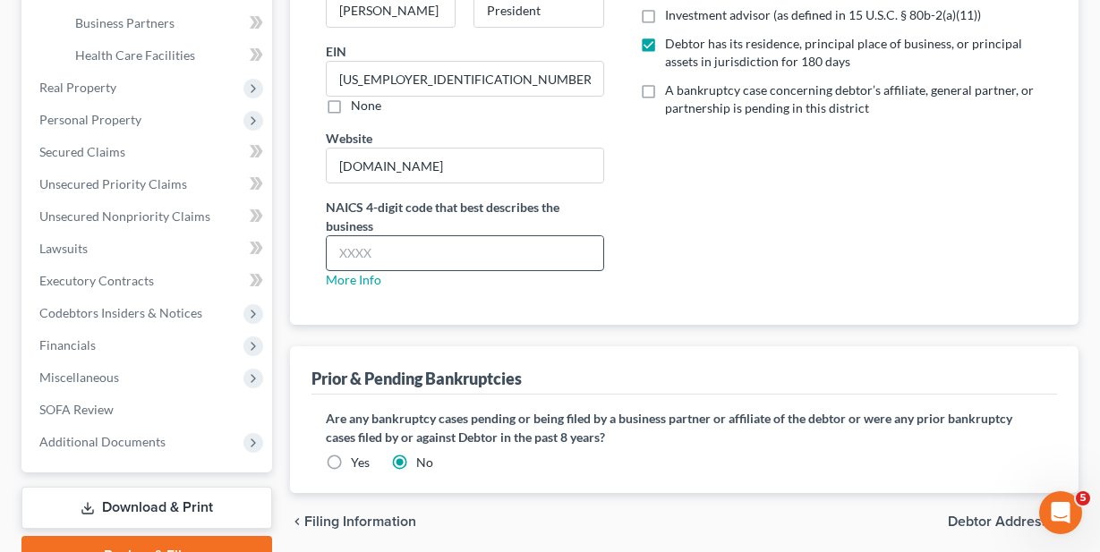
click at [557, 248] on input "text" at bounding box center [465, 253] width 276 height 34
click at [429, 244] on input "text" at bounding box center [465, 253] width 276 height 34
type input "541611"
click at [685, 333] on div "Debtor Profile Business Name US Orthopedic Alliance, Inc. Representative [PERSO…" at bounding box center [684, 167] width 789 height 651
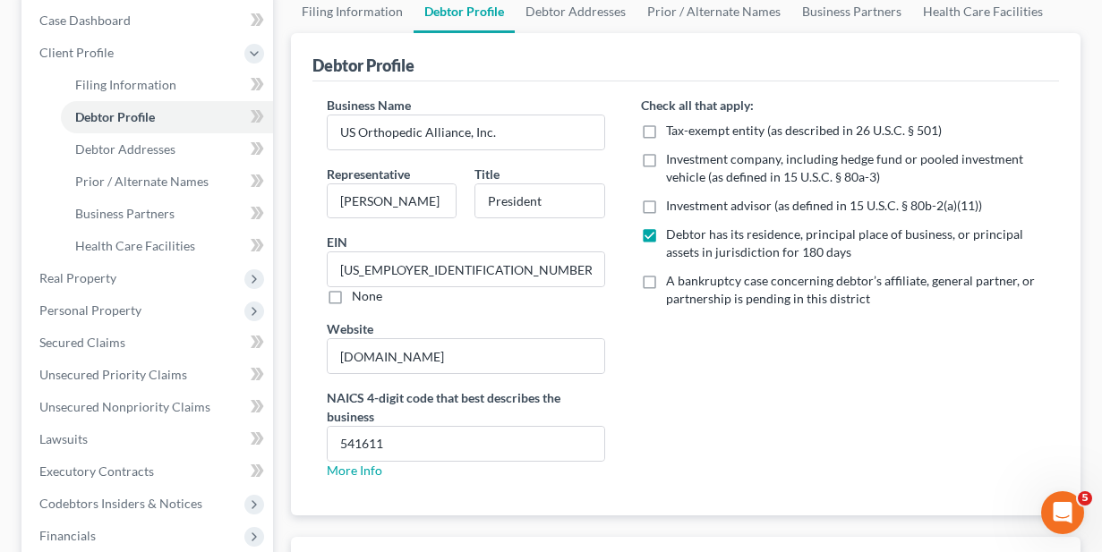
scroll to position [464, 0]
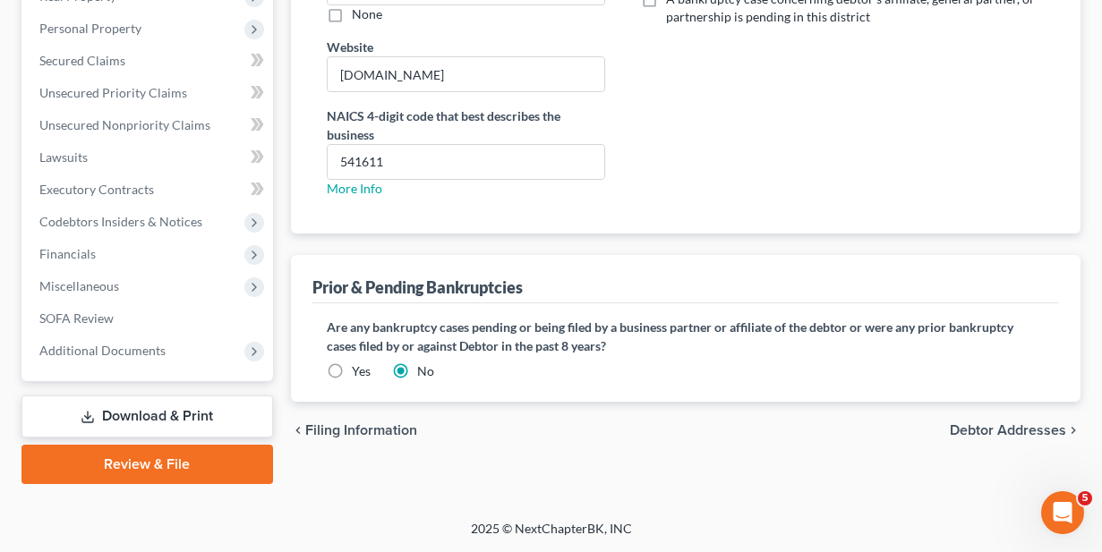
click at [134, 472] on link "Review & File" at bounding box center [147, 464] width 252 height 39
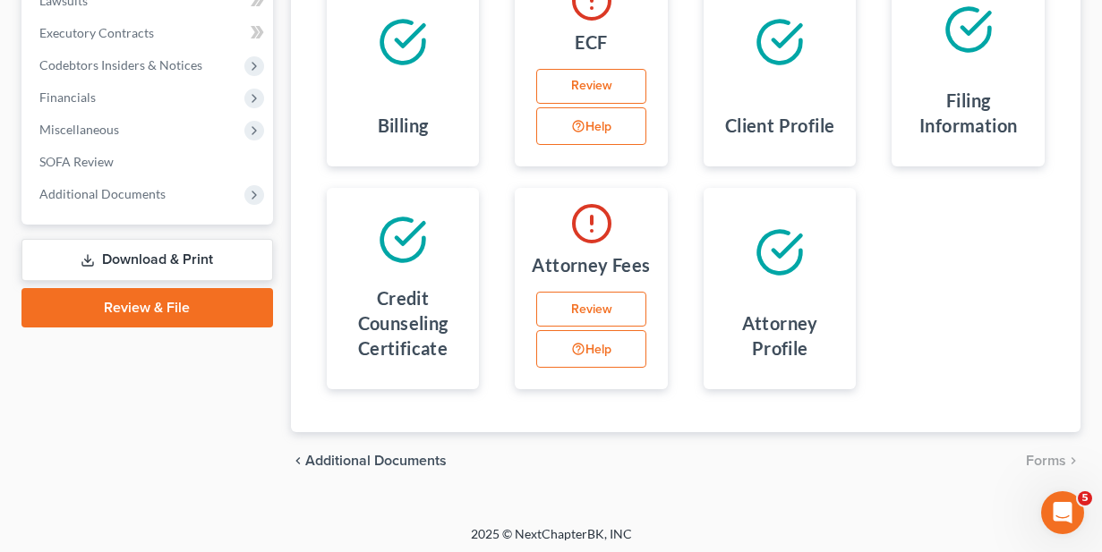
scroll to position [432, 0]
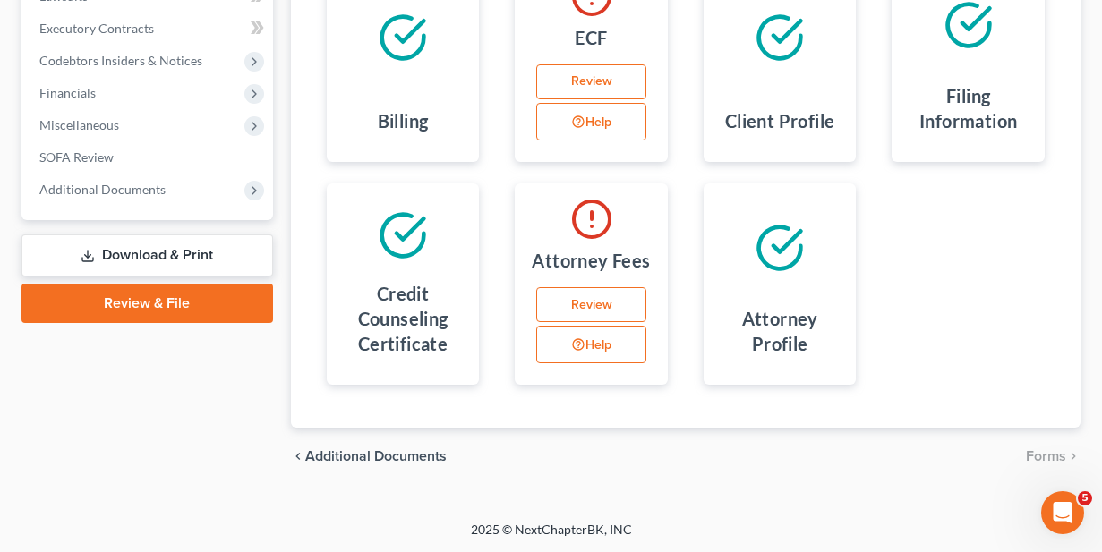
click at [592, 307] on link "Review" at bounding box center [591, 305] width 110 height 36
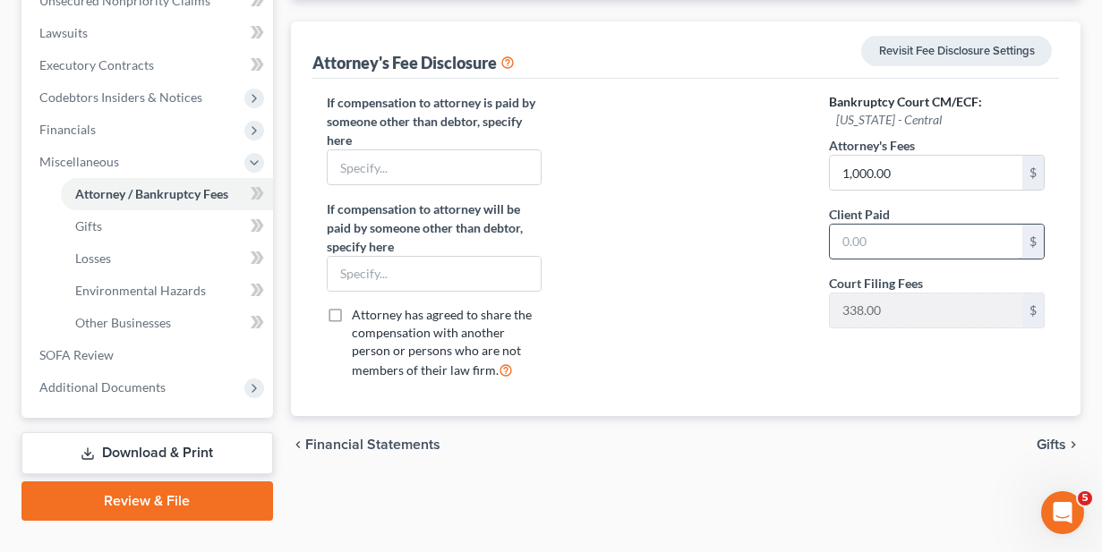
scroll to position [411, 0]
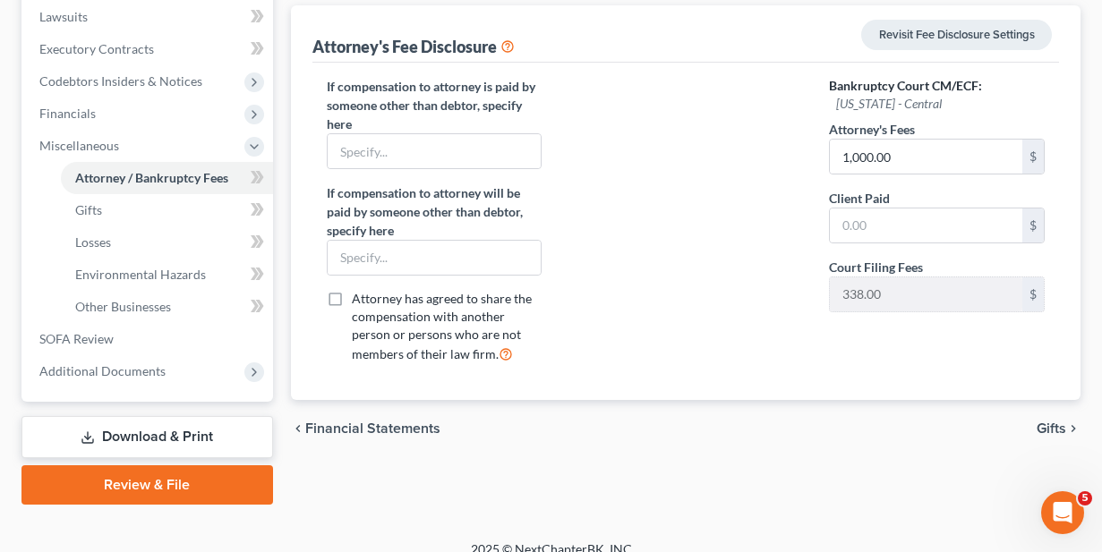
click at [143, 479] on link "Review & File" at bounding box center [147, 485] width 252 height 39
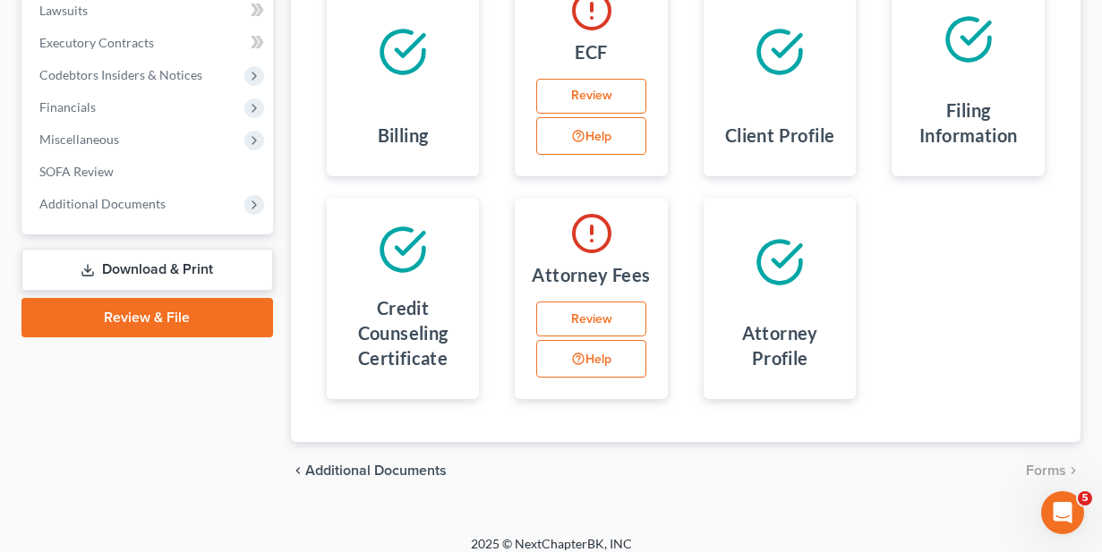
scroll to position [420, 0]
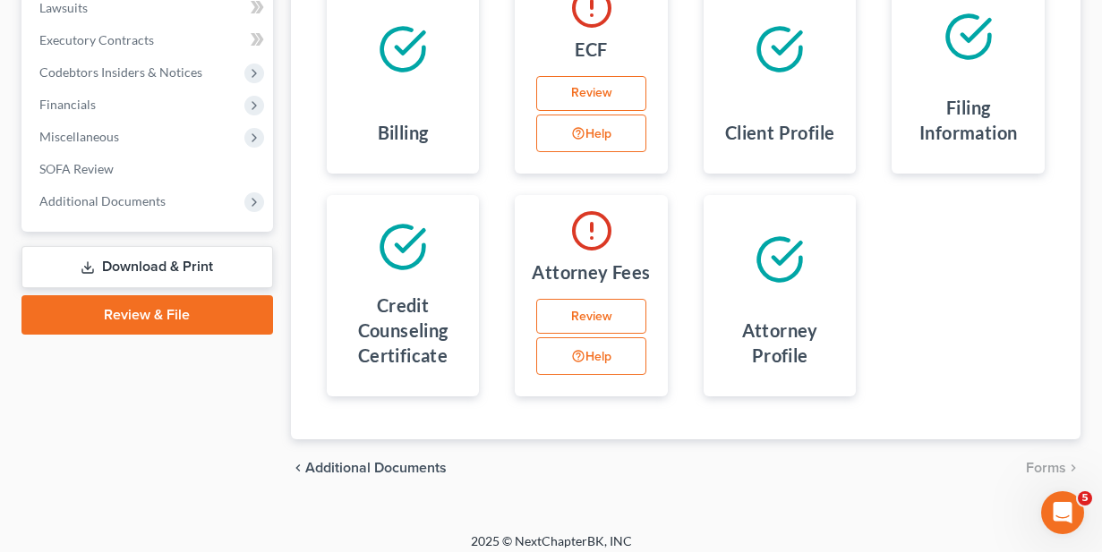
click at [596, 306] on link "Review" at bounding box center [591, 317] width 110 height 36
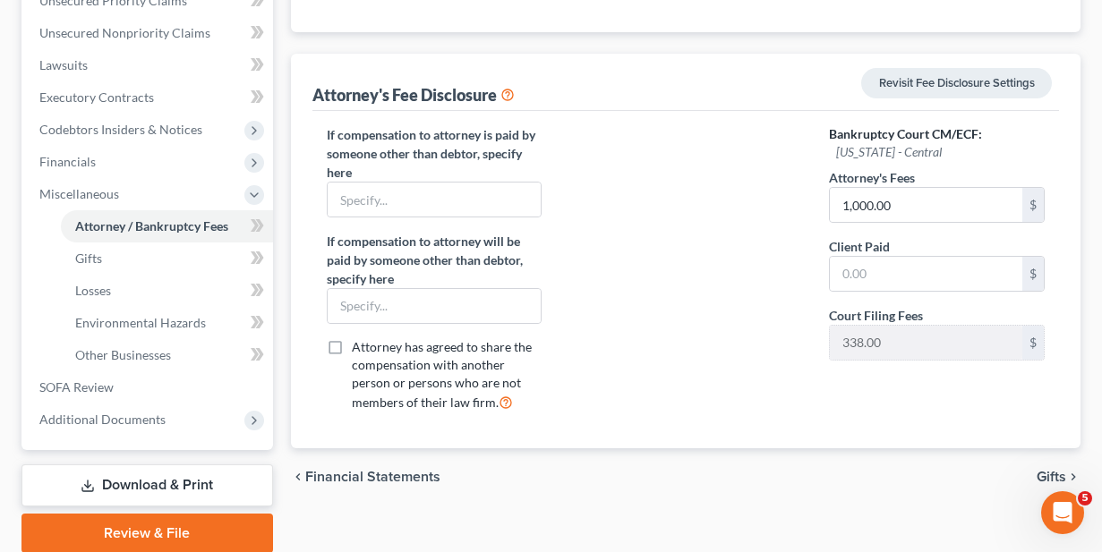
scroll to position [432, 0]
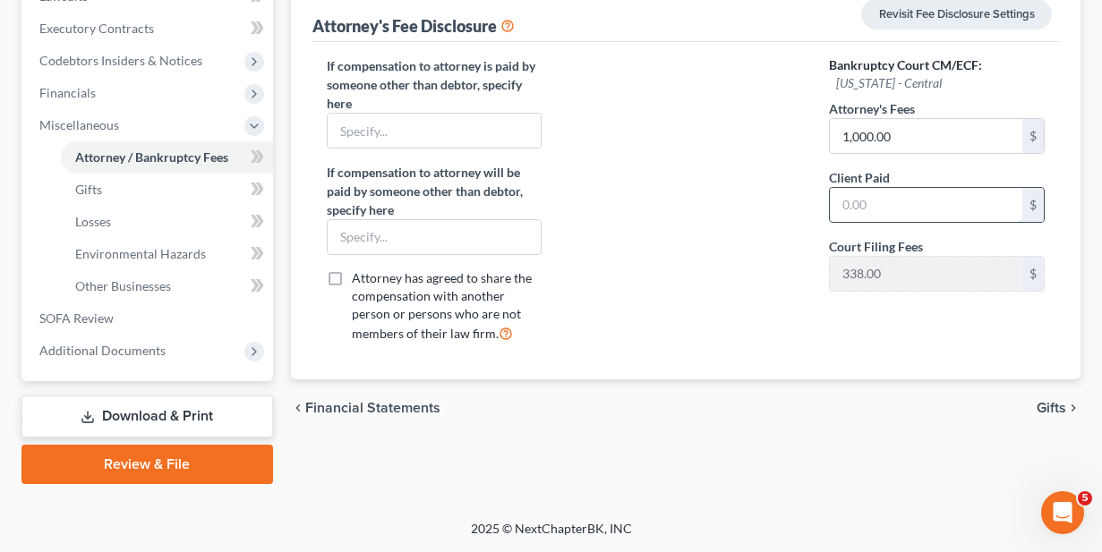
click at [895, 201] on input "text" at bounding box center [926, 205] width 192 height 34
type input "0"
type input "1,000"
click at [163, 466] on link "Review & File" at bounding box center [147, 464] width 252 height 39
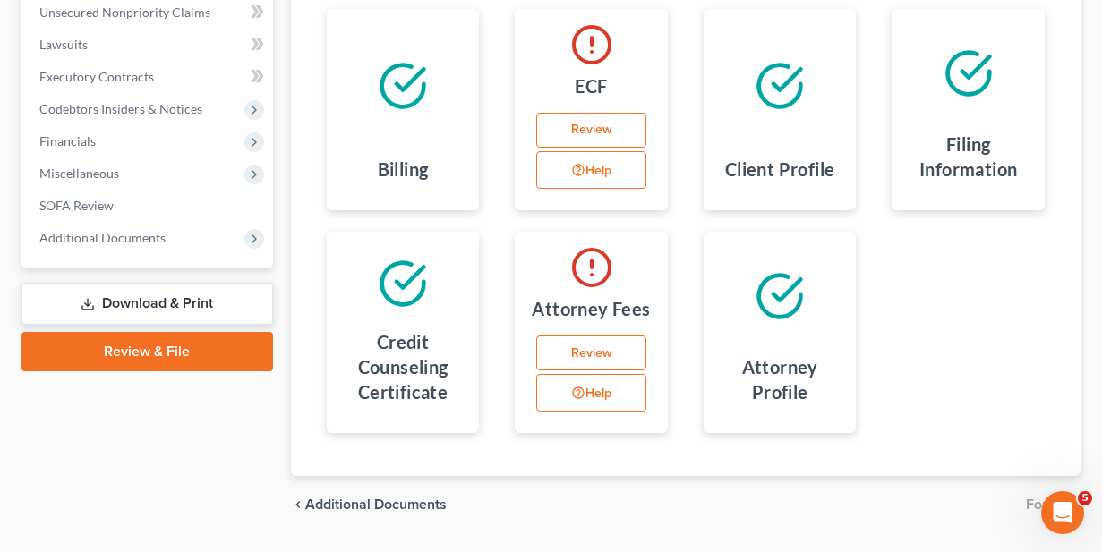
scroll to position [370, 0]
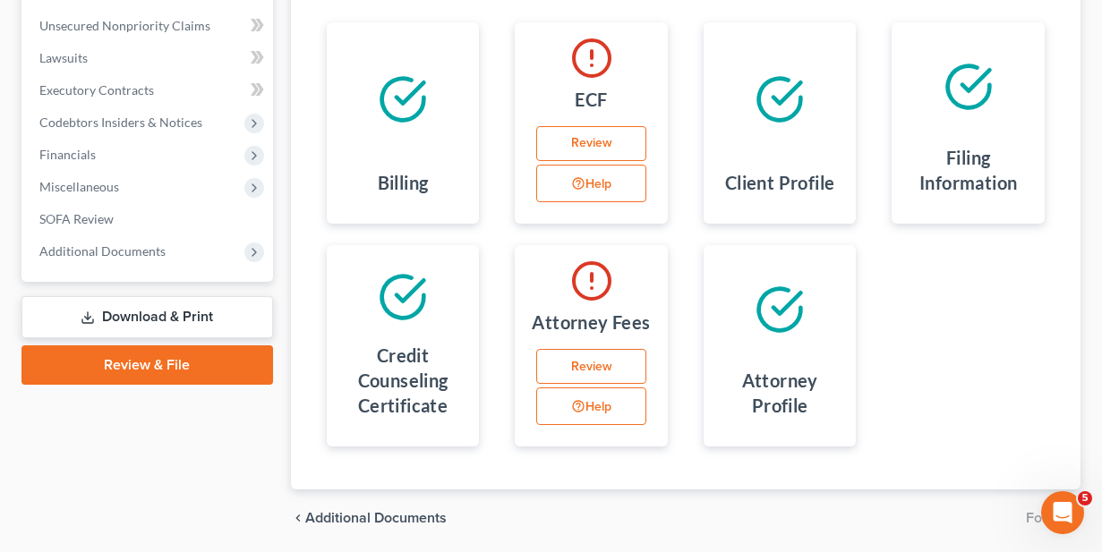
click at [595, 355] on link "Review" at bounding box center [591, 367] width 110 height 36
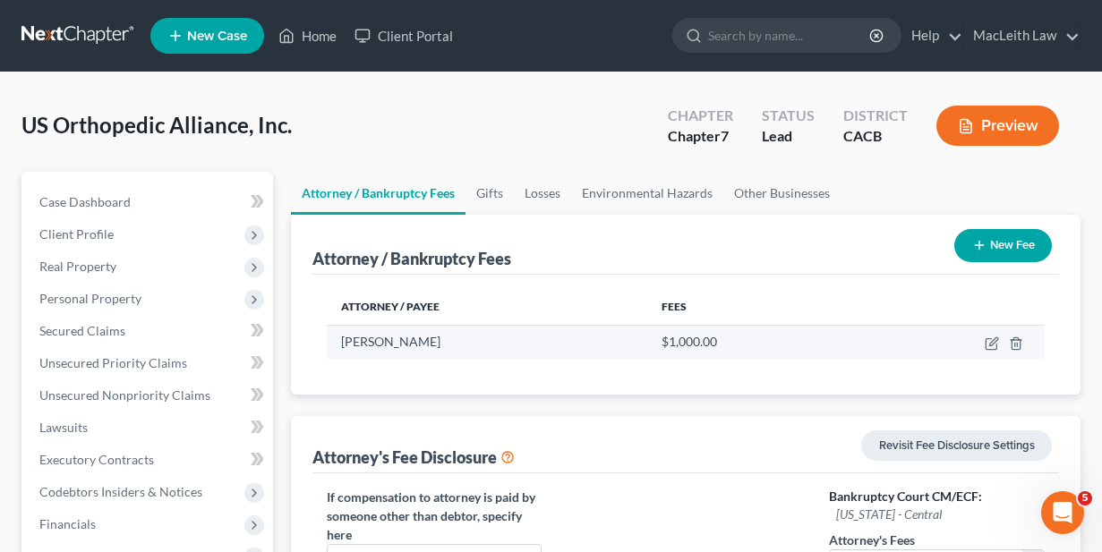
click at [718, 337] on div "$1,000.00" at bounding box center [753, 342] width 183 height 18
click at [719, 338] on div "$1,000.00" at bounding box center [753, 342] width 183 height 18
click at [990, 342] on icon "button" at bounding box center [992, 344] width 14 height 14
select select "4"
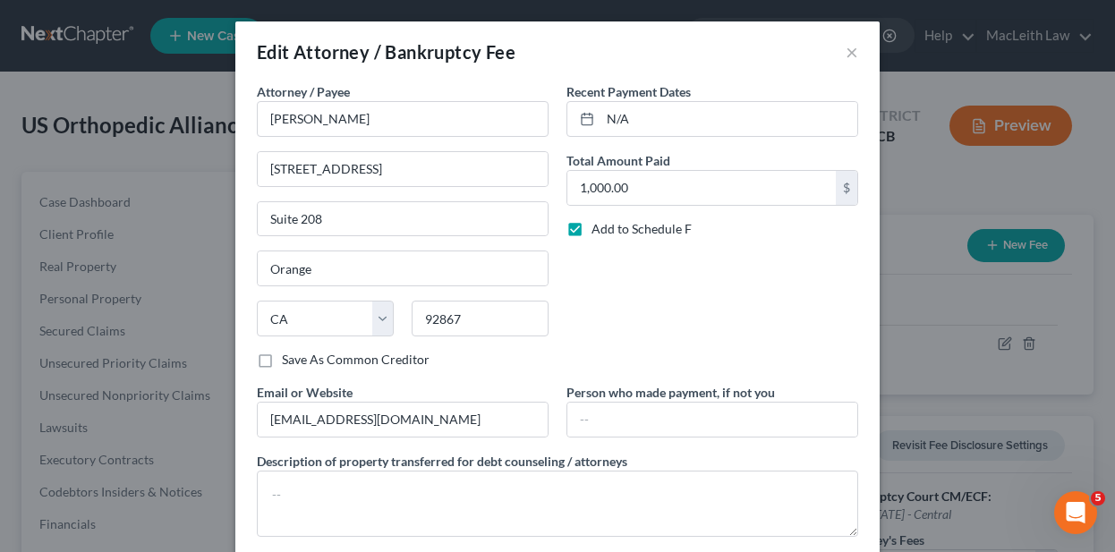
click at [282, 354] on label "Save As Common Creditor" at bounding box center [356, 360] width 148 height 18
click at [289, 354] on input "Save As Common Creditor" at bounding box center [295, 357] width 12 height 12
click at [282, 362] on label "Save As Common Creditor" at bounding box center [356, 360] width 148 height 18
click at [289, 362] on input "Save As Common Creditor" at bounding box center [295, 357] width 12 height 12
click at [282, 361] on label "Save As Common Creditor" at bounding box center [356, 360] width 148 height 18
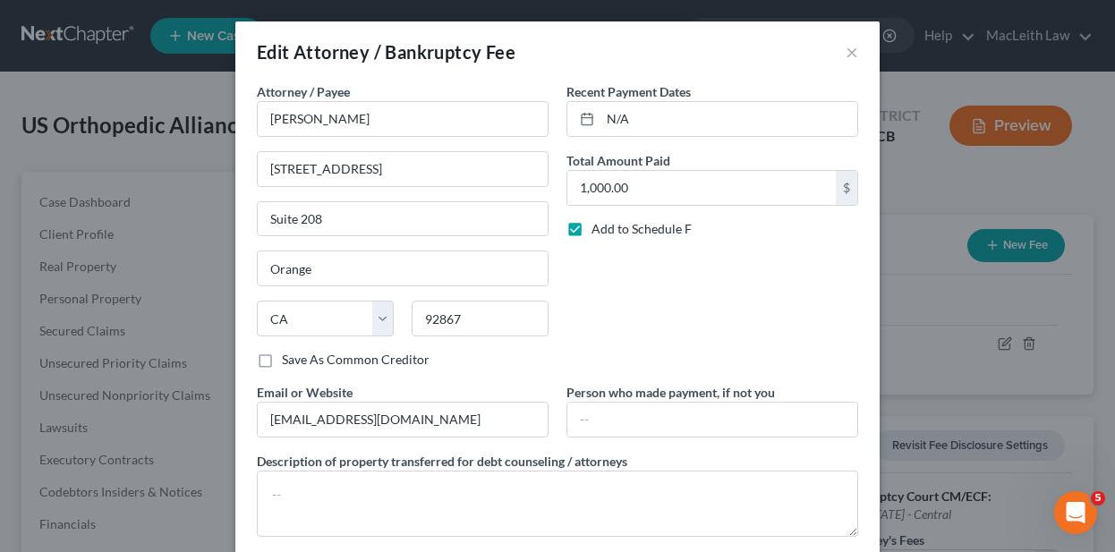
click at [289, 361] on input "Save As Common Creditor" at bounding box center [295, 357] width 12 height 12
click at [282, 361] on label "Save As Common Creditor" at bounding box center [356, 360] width 148 height 18
click at [289, 361] on input "Save As Common Creditor" at bounding box center [295, 357] width 12 height 12
checkbox input "false"
click at [649, 184] on input "1,000.00" at bounding box center [702, 188] width 269 height 34
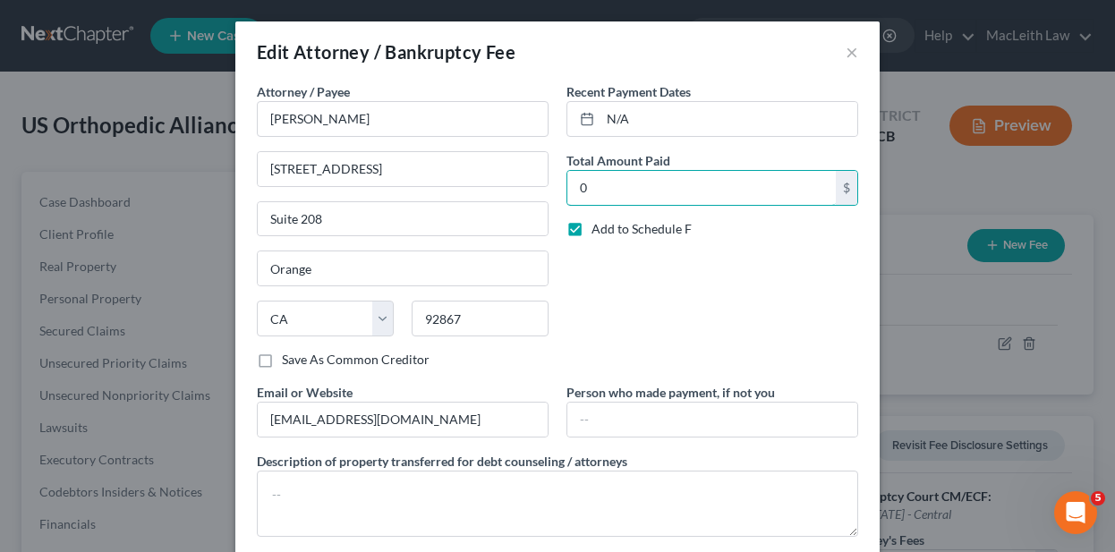
type input "0"
click at [592, 236] on label "Add to Schedule F" at bounding box center [642, 229] width 100 height 18
click at [599, 232] on input "Add to Schedule F" at bounding box center [605, 226] width 12 height 12
click at [592, 235] on label "Add to Schedule F" at bounding box center [642, 229] width 100 height 18
click at [599, 232] on input "Add to Schedule F" at bounding box center [605, 226] width 12 height 12
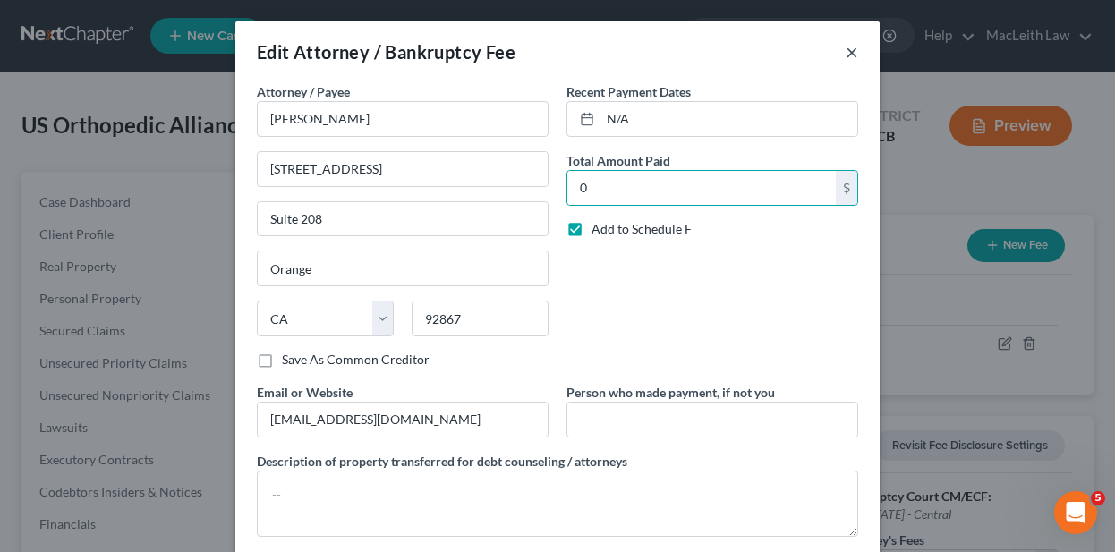
click at [592, 233] on label "Add to Schedule F" at bounding box center [642, 229] width 100 height 18
click at [599, 232] on input "Add to Schedule F" at bounding box center [605, 226] width 12 height 12
checkbox input "false"
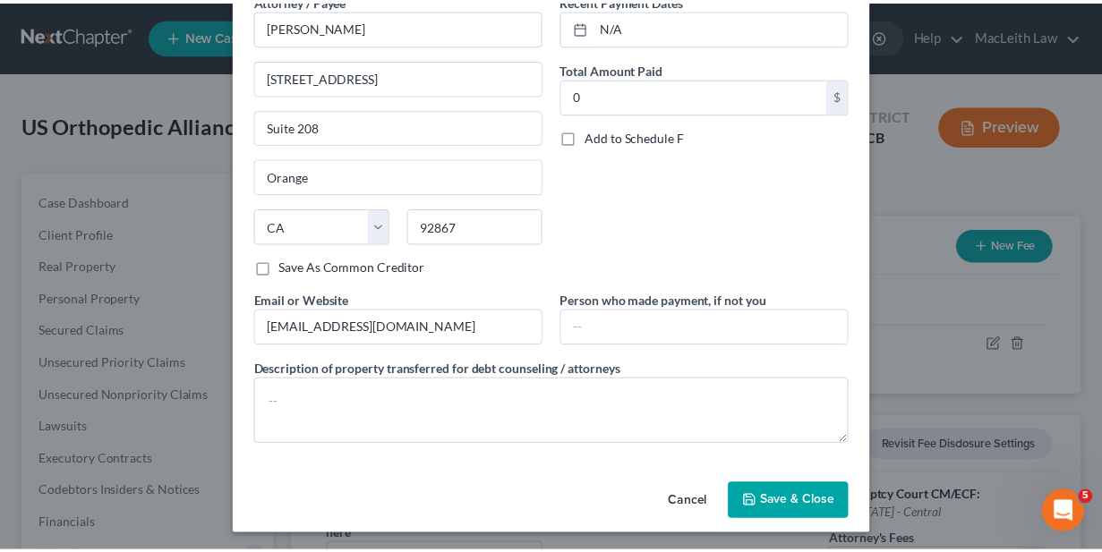
scroll to position [91, 0]
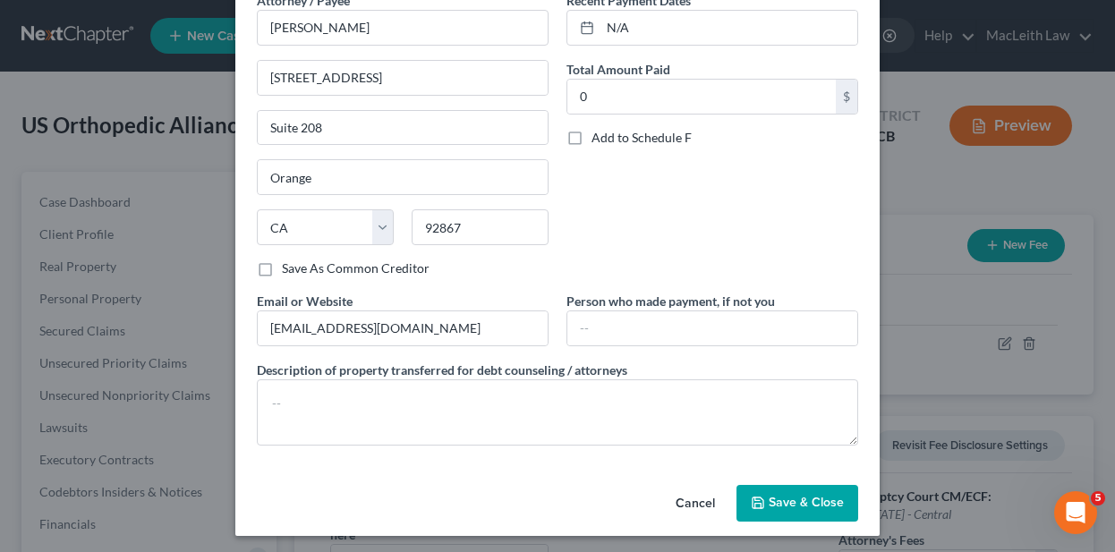
click at [791, 507] on span "Save & Close" at bounding box center [806, 503] width 75 height 15
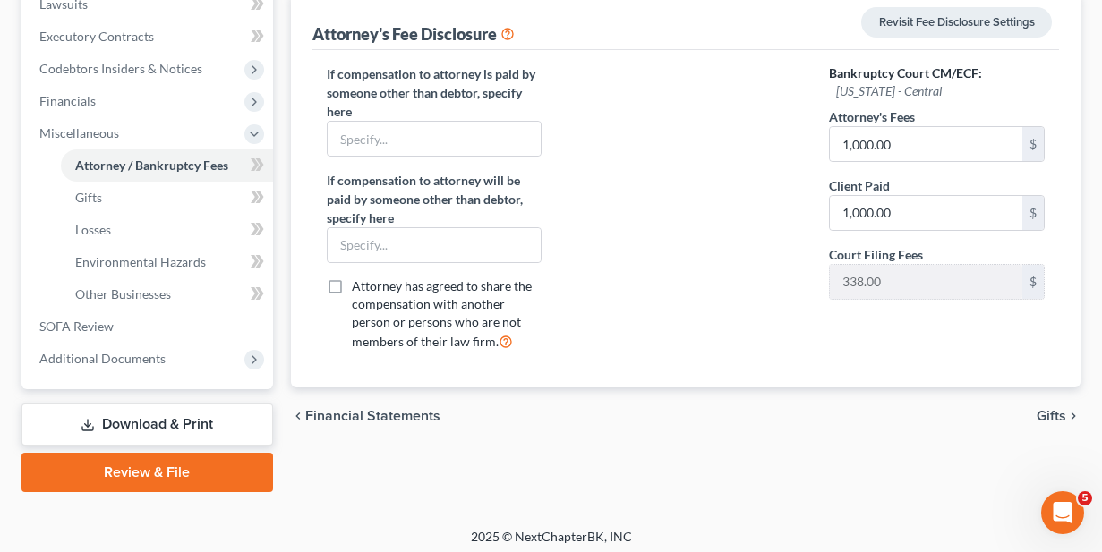
scroll to position [420, 0]
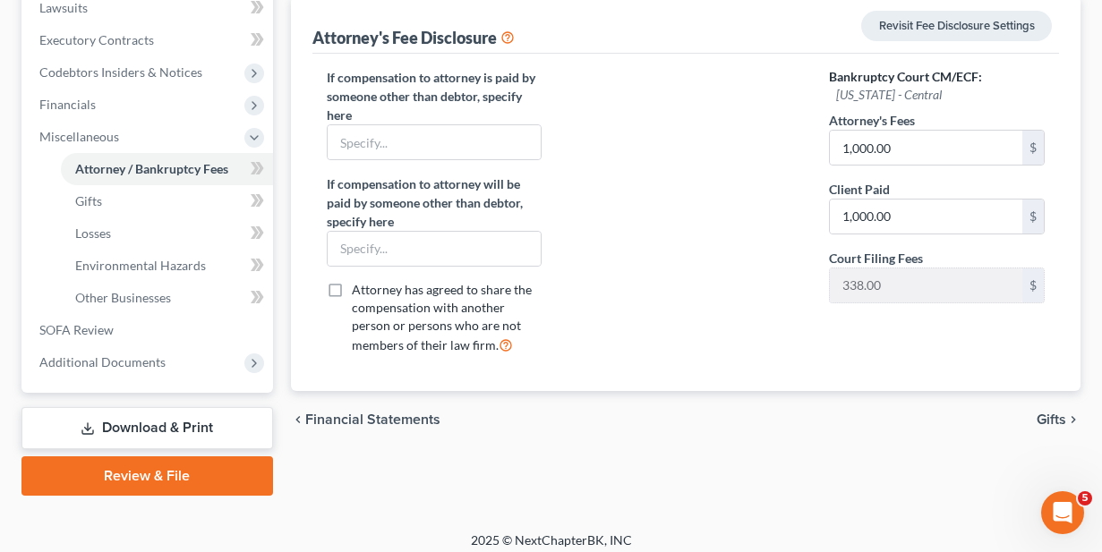
click at [118, 466] on link "Review & File" at bounding box center [147, 476] width 252 height 39
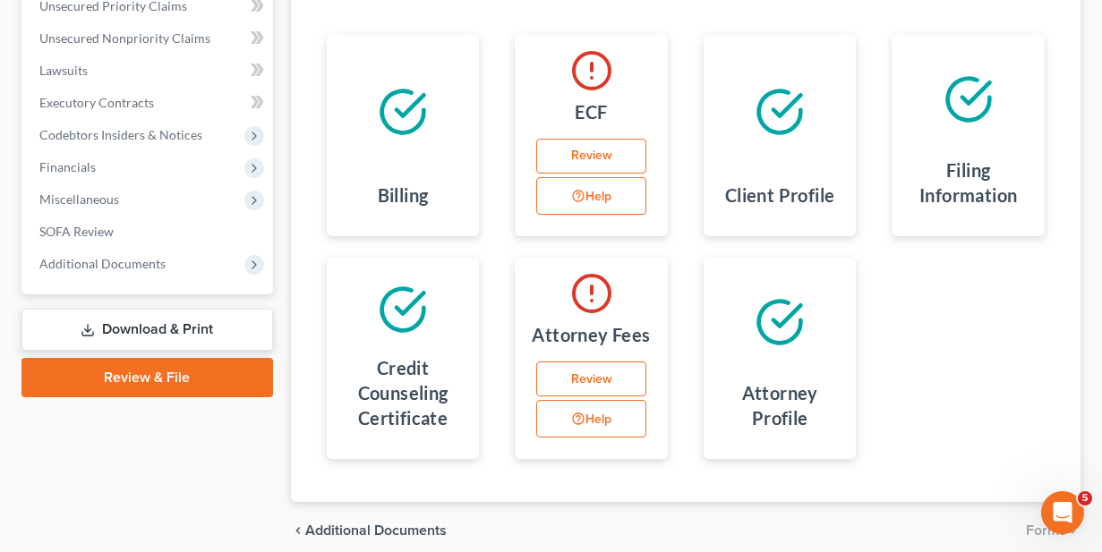
scroll to position [359, 0]
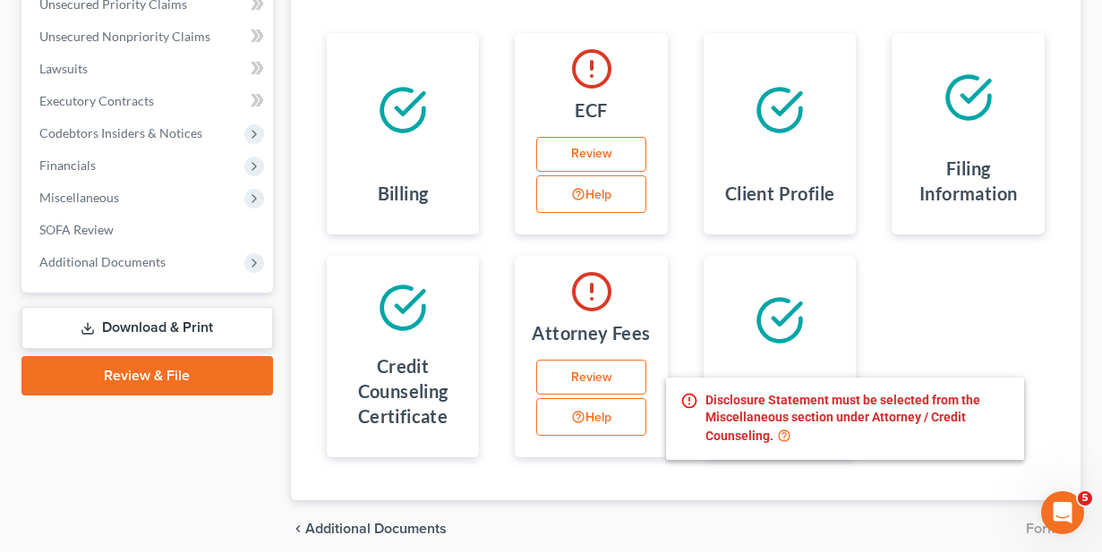
click at [585, 410] on button "Help" at bounding box center [591, 417] width 110 height 38
click at [594, 364] on link "Review" at bounding box center [591, 378] width 110 height 36
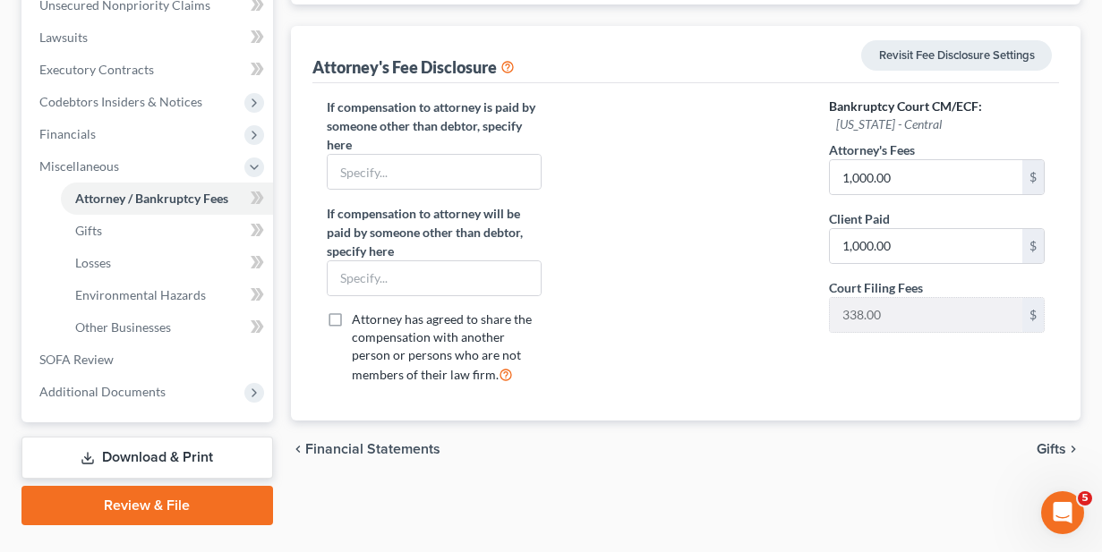
scroll to position [432, 0]
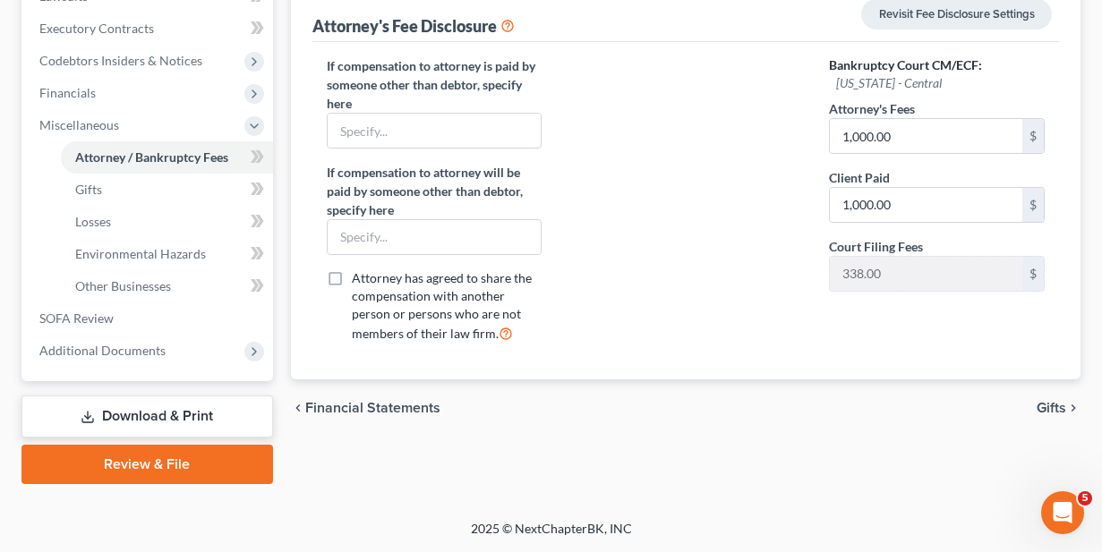
click at [499, 475] on div "Attorney / Bankruptcy Fees Gifts Losses Environmental Hazards Other Businesses …" at bounding box center [686, 112] width 808 height 744
click at [914, 213] on input "1,000.00" at bounding box center [926, 205] width 192 height 34
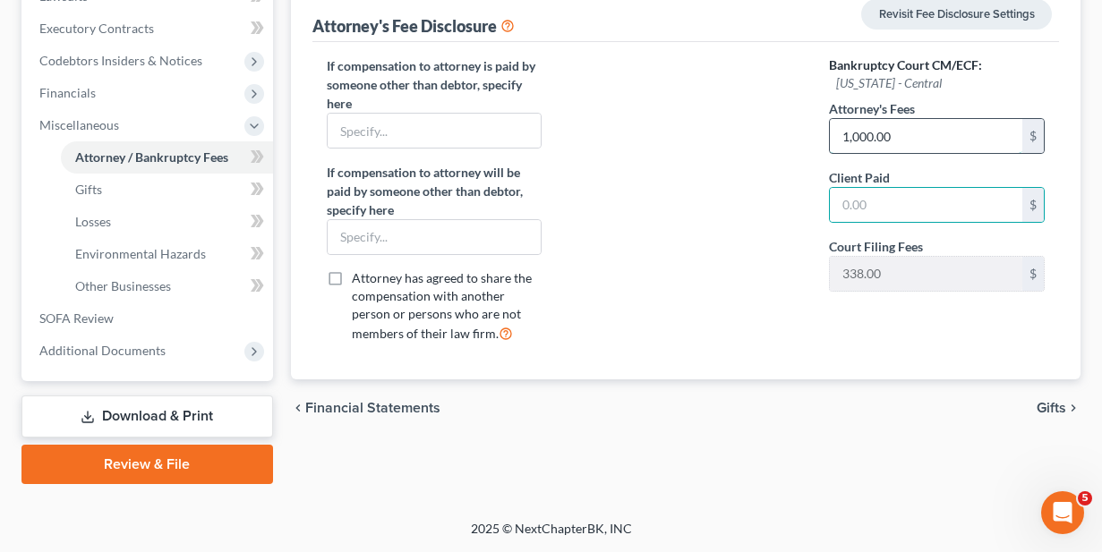
click at [904, 132] on input "1,000.00" at bounding box center [926, 136] width 192 height 34
click at [435, 133] on input "text" at bounding box center [435, 131] width 214 height 34
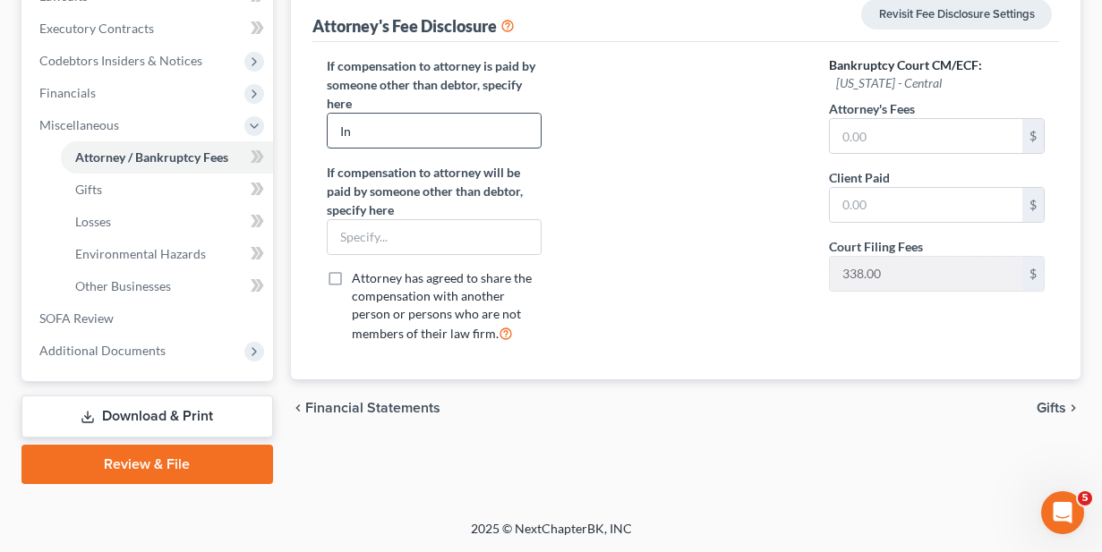
type input "I"
click at [199, 467] on link "Review & File" at bounding box center [147, 464] width 252 height 39
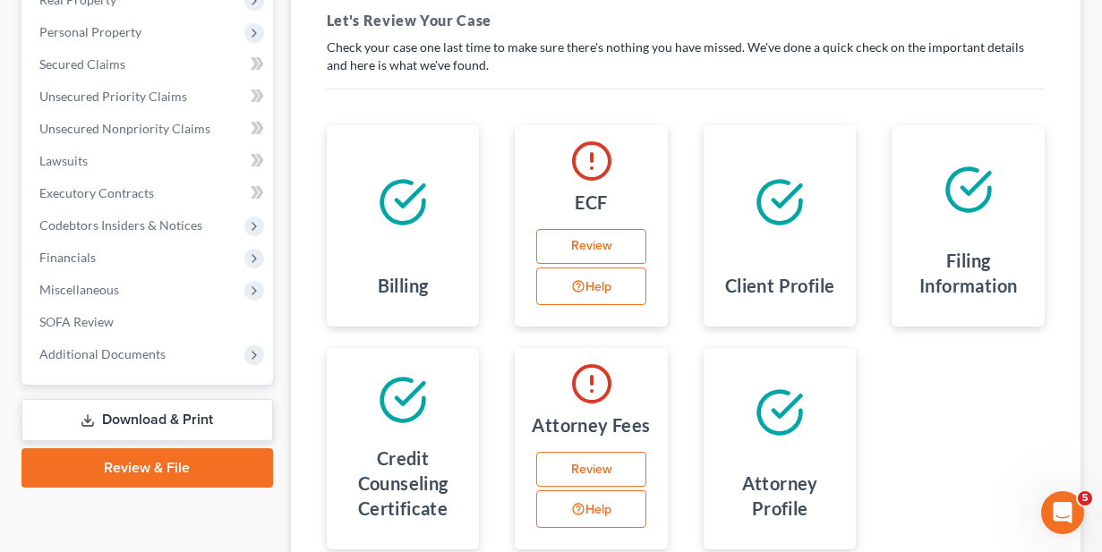
scroll to position [265, 0]
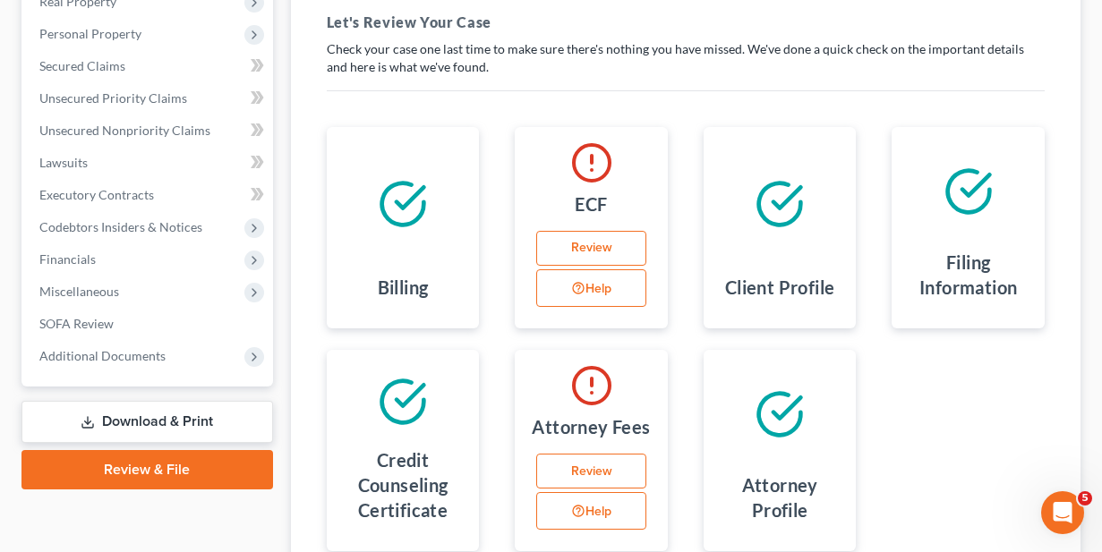
click at [588, 467] on link "Review" at bounding box center [591, 472] width 110 height 36
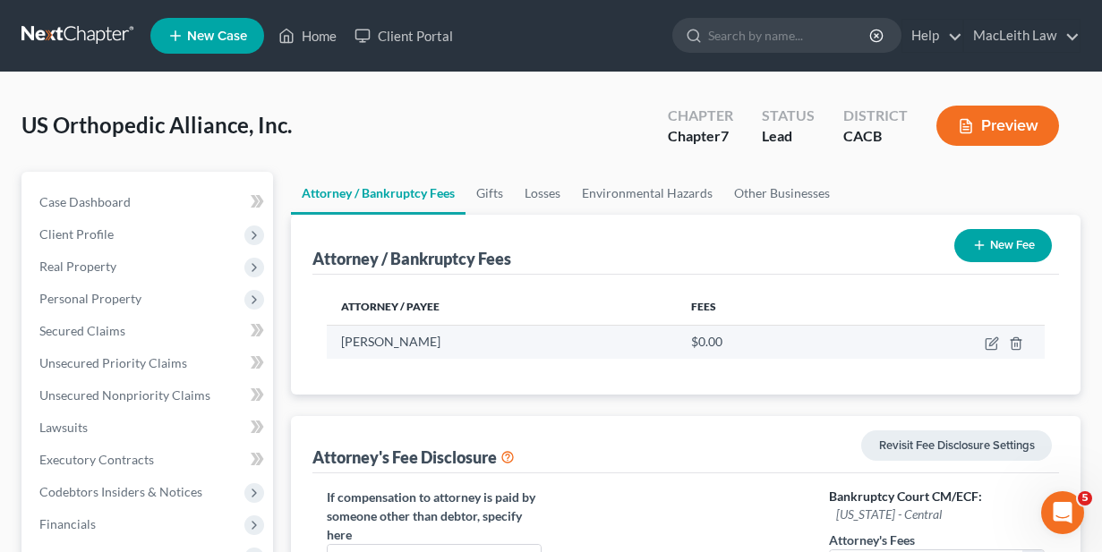
click at [734, 343] on div "$0.00" at bounding box center [758, 342] width 135 height 18
click at [722, 344] on div "$0.00" at bounding box center [758, 342] width 135 height 18
click at [988, 341] on icon "button" at bounding box center [992, 344] width 14 height 14
select select "4"
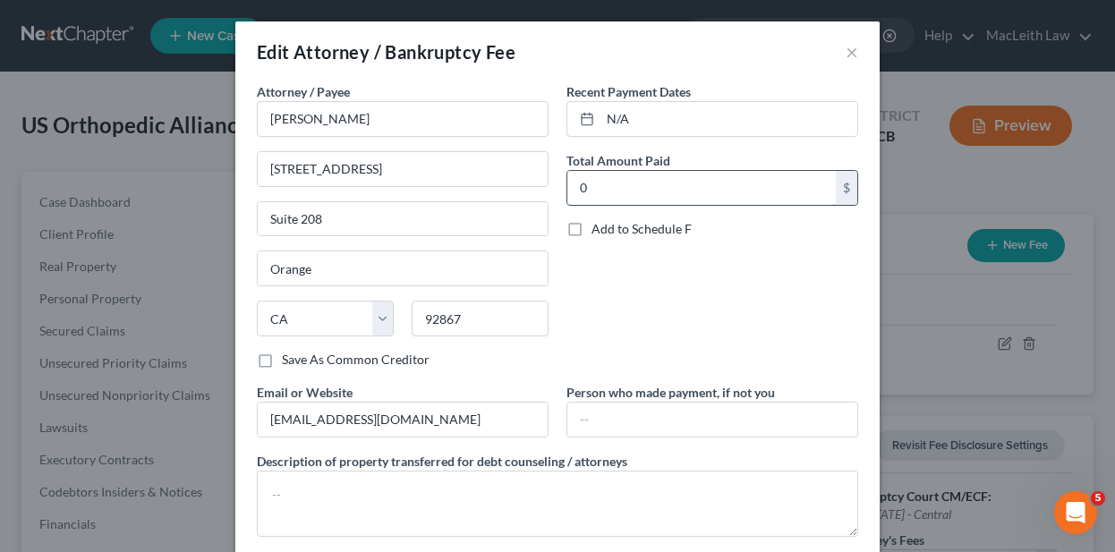
click at [621, 185] on input "0" at bounding box center [702, 188] width 269 height 34
click at [671, 187] on input "500" at bounding box center [702, 188] width 269 height 34
type input "500"
click at [592, 223] on label "Add to Schedule F" at bounding box center [642, 229] width 100 height 18
click at [599, 223] on input "Add to Schedule F" at bounding box center [605, 226] width 12 height 12
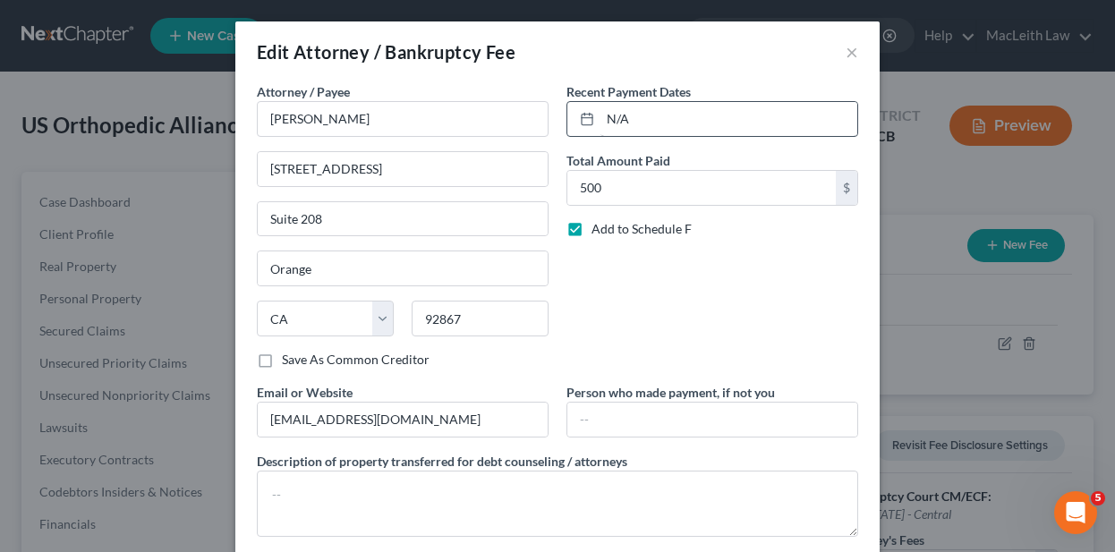
click at [592, 223] on label "Add to Schedule F" at bounding box center [642, 229] width 100 height 18
click at [599, 223] on input "Add to Schedule F" at bounding box center [605, 226] width 12 height 12
click at [592, 229] on label "Add to Schedule F" at bounding box center [642, 229] width 100 height 18
click at [599, 229] on input "Add to Schedule F" at bounding box center [605, 226] width 12 height 12
click at [644, 126] on input "N/A" at bounding box center [729, 119] width 257 height 34
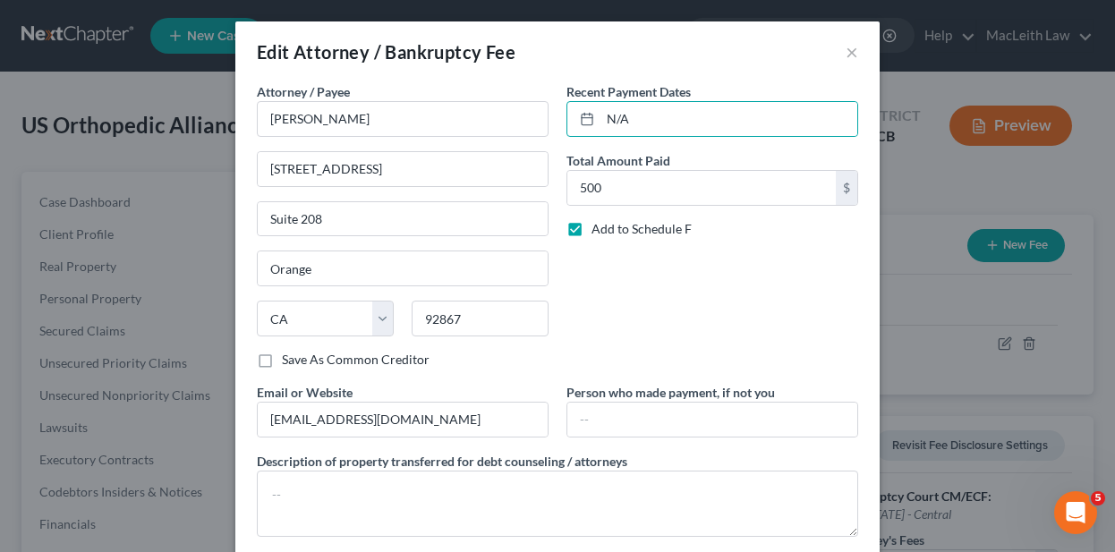
click at [592, 231] on label "Add to Schedule F" at bounding box center [642, 229] width 100 height 18
click at [599, 231] on input "Add to Schedule F" at bounding box center [605, 226] width 12 height 12
click at [592, 229] on label "Add to Schedule F" at bounding box center [642, 229] width 100 height 18
click at [599, 229] on input "Add to Schedule F" at bounding box center [605, 226] width 12 height 12
click at [592, 229] on label "Add to Schedule F" at bounding box center [642, 229] width 100 height 18
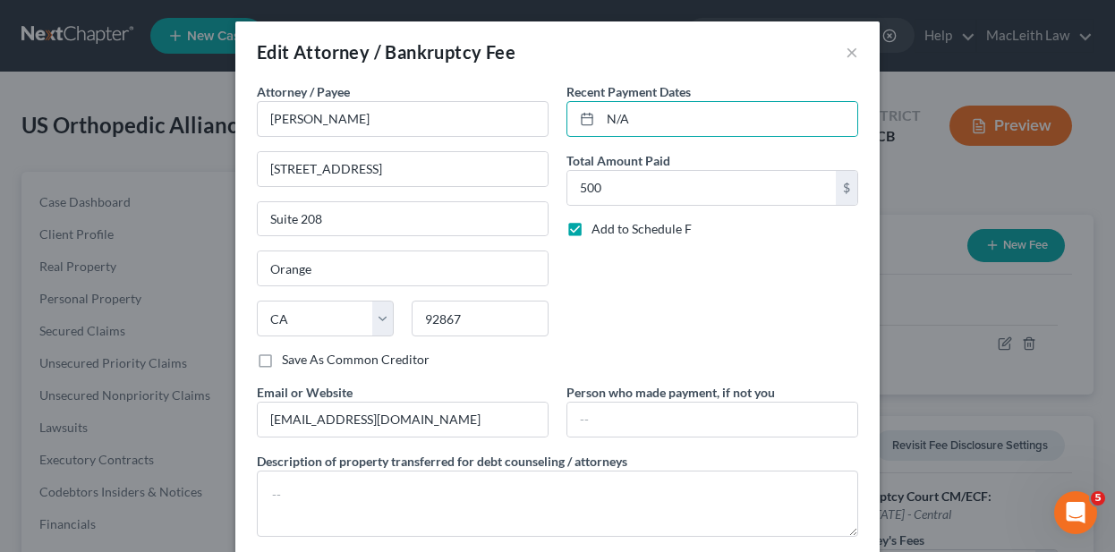
click at [599, 229] on input "Add to Schedule F" at bounding box center [605, 226] width 12 height 12
click at [592, 229] on label "Add to Schedule F" at bounding box center [642, 229] width 100 height 18
click at [599, 229] on input "Add to Schedule F" at bounding box center [605, 226] width 12 height 12
click at [592, 229] on label "Add to Schedule F" at bounding box center [642, 229] width 100 height 18
click at [599, 229] on input "Add to Schedule F" at bounding box center [605, 226] width 12 height 12
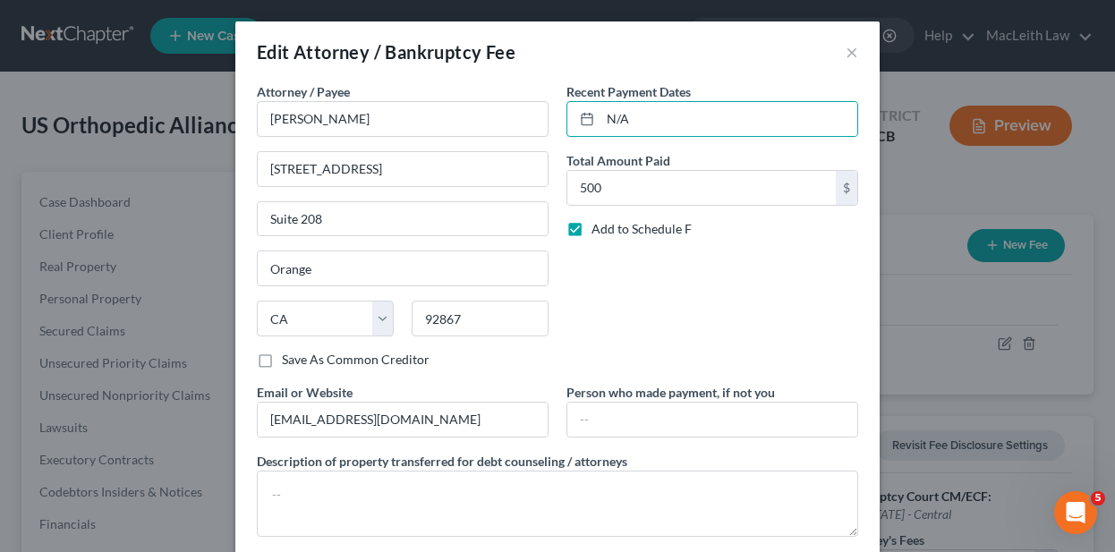
checkbox input "false"
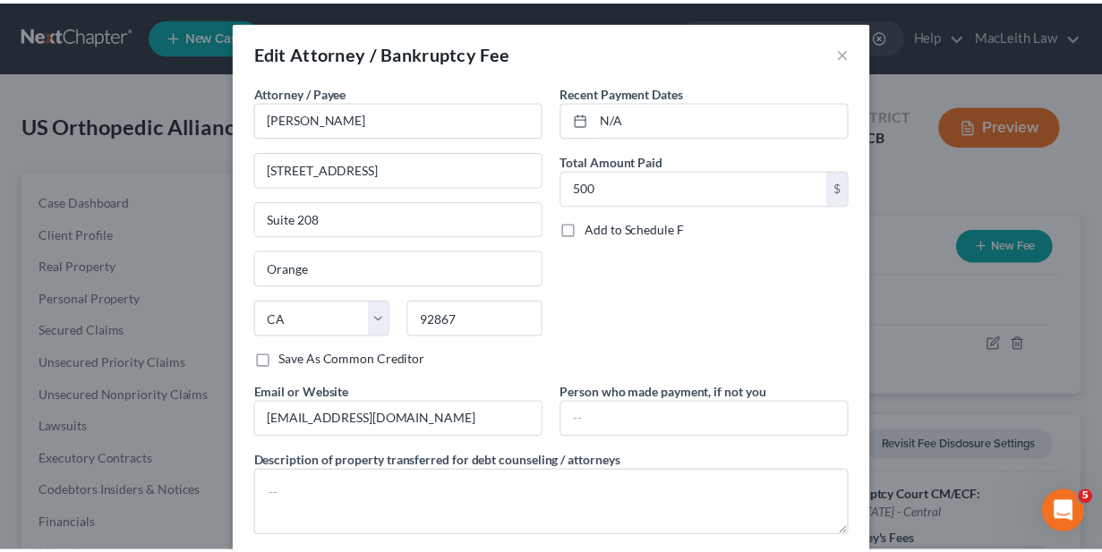
scroll to position [97, 0]
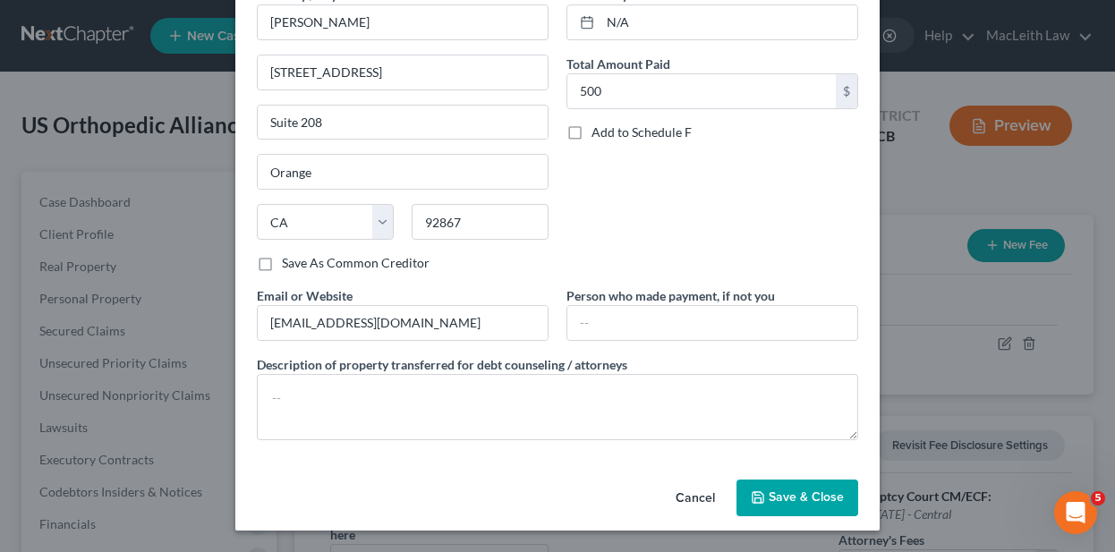
click at [811, 500] on span "Save & Close" at bounding box center [806, 498] width 75 height 15
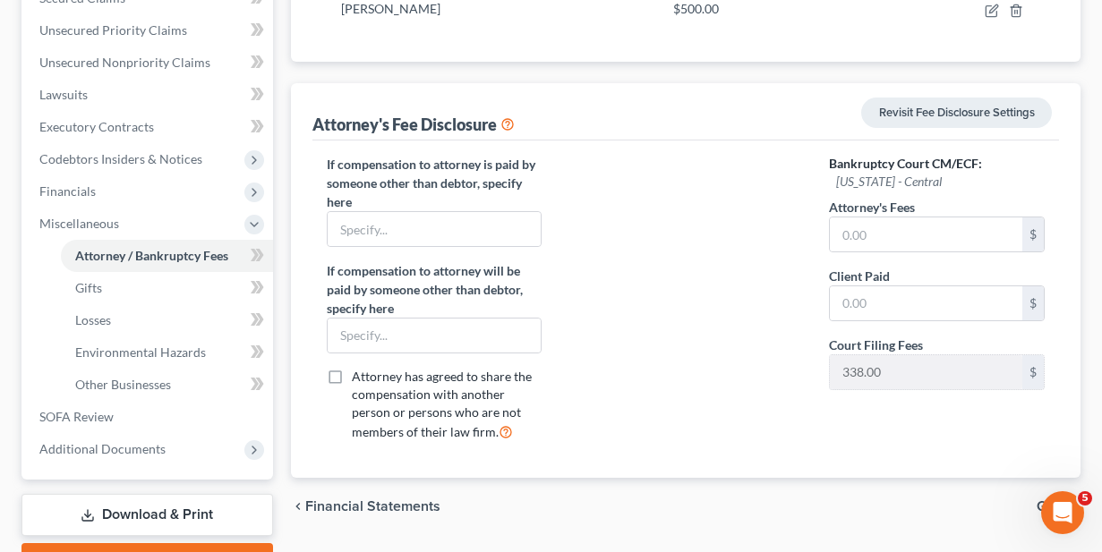
scroll to position [334, 0]
